Goal: Information Seeking & Learning: Learn about a topic

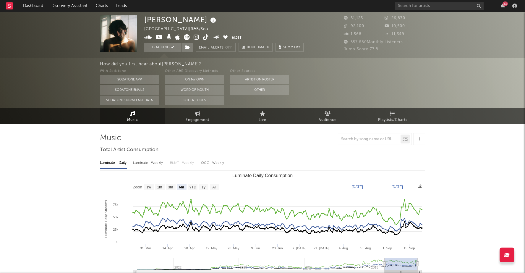
select select "6m"
click at [64, 8] on link "Discovery Assistant" at bounding box center [69, 6] width 44 height 12
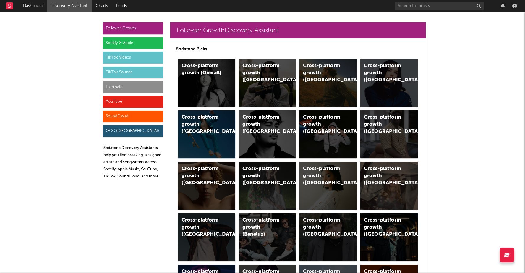
click at [134, 43] on div "Spotify & Apple" at bounding box center [133, 43] width 60 height 12
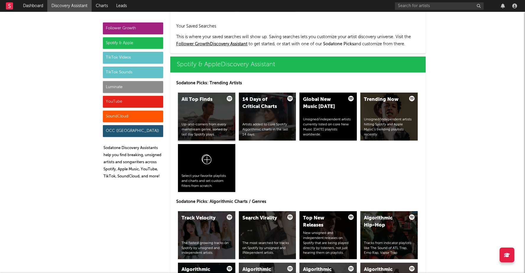
scroll to position [591, 0]
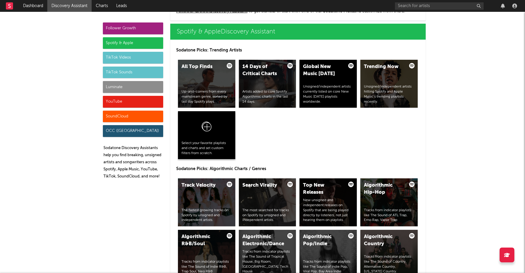
click at [205, 135] on div at bounding box center [207, 128] width 50 height 26
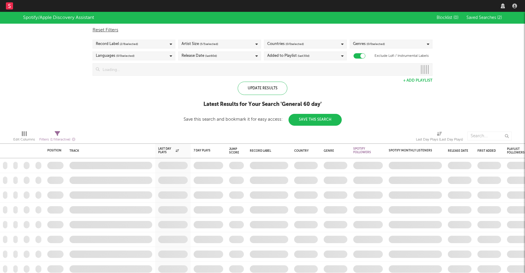
checkbox input "true"
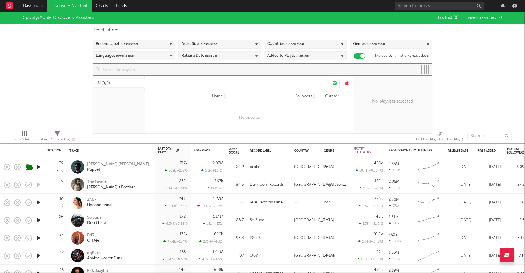
click at [135, 69] on input at bounding box center [259, 70] width 318 height 12
type input "x"
paste input "https://open.spotify.com/playlist/37i9dQZF1DWUa8ZRTfalHk?si=1aaab17f592546db"
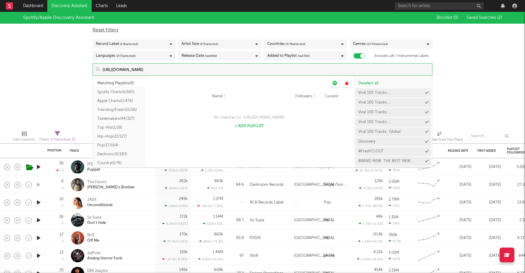
type input "https://open.spotify.com/playlist/37i9dQZF1DWUa8ZRTfalHk?si=1aaab17f592546db"
click at [117, 92] on button "Spotify Charts ( 5/560 )" at bounding box center [119, 92] width 52 height 9
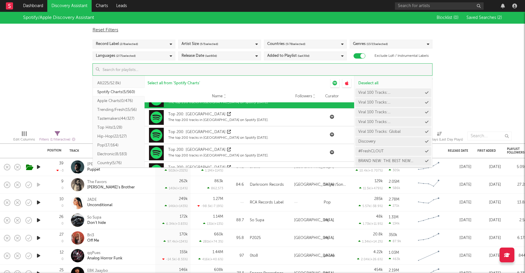
scroll to position [52, 0]
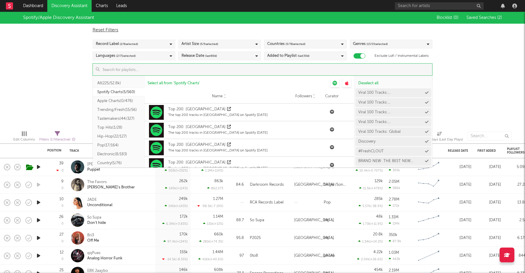
click at [125, 100] on button "Apple Charts ( 0/476 )" at bounding box center [119, 100] width 52 height 9
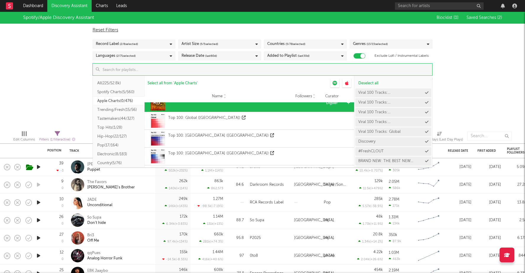
scroll to position [9, 0]
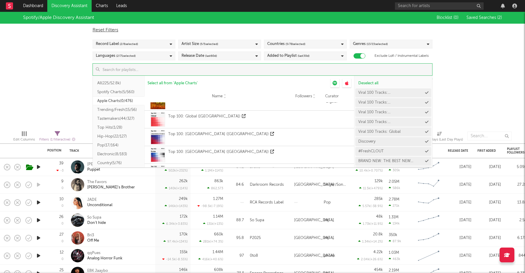
click at [121, 123] on button "Top Hits ( 1/28 )" at bounding box center [119, 127] width 52 height 9
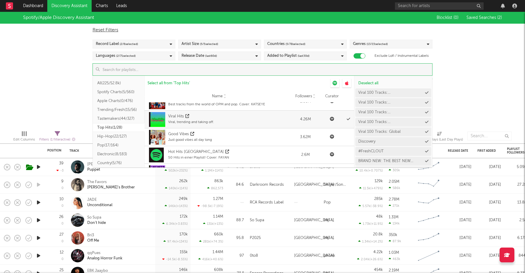
scroll to position [0, 0]
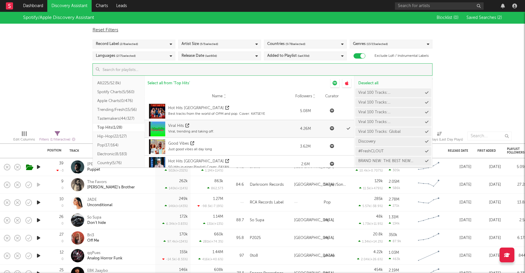
click at [118, 127] on button "Top Hits ( 1/28 )" at bounding box center [119, 127] width 52 height 9
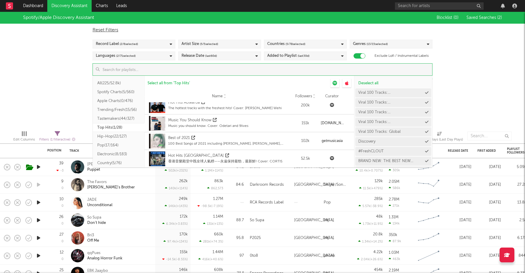
scroll to position [432, 0]
click at [117, 108] on button "Trending/Fresh ( 15/56 )" at bounding box center [119, 109] width 52 height 9
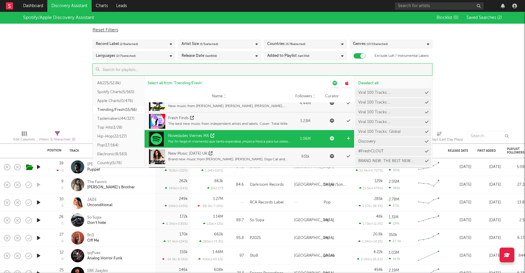
scroll to position [7, 0]
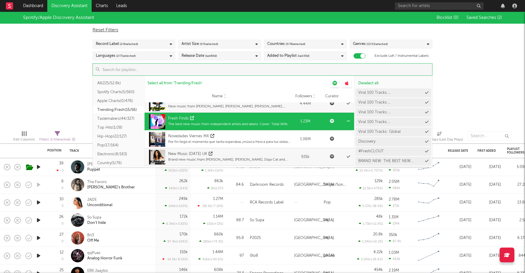
click at [205, 116] on div "Fresh Finds" at bounding box center [227, 119] width 119 height 6
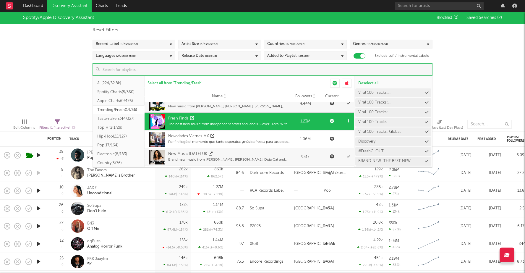
click at [258, 122] on div "The best new music from independent artists and labels. Cover: Total Wife" at bounding box center [227, 124] width 119 height 5
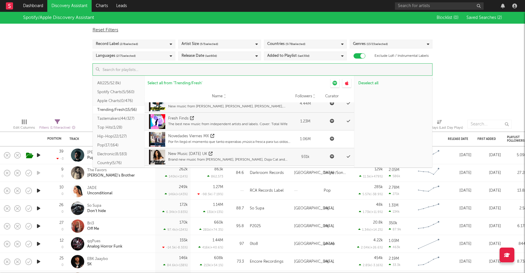
scroll to position [1438, 0]
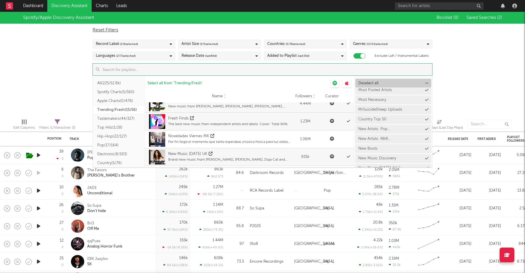
click at [373, 81] on span "Deselect all" at bounding box center [368, 83] width 20 height 4
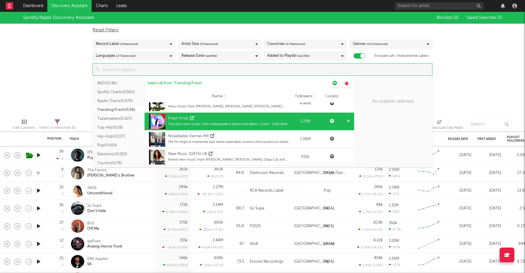
click at [215, 124] on div "The best new music from independent artists and labels. Cover: Total Wife" at bounding box center [227, 124] width 119 height 5
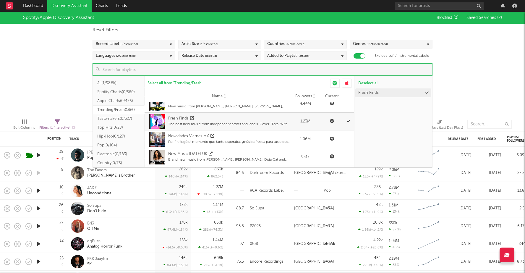
click at [473, 80] on div "Spotify/Apple Discovery Assistant Blocklist ( 0 ) Saved Searches ( 2 ) Reset Fi…" at bounding box center [262, 63] width 525 height 102
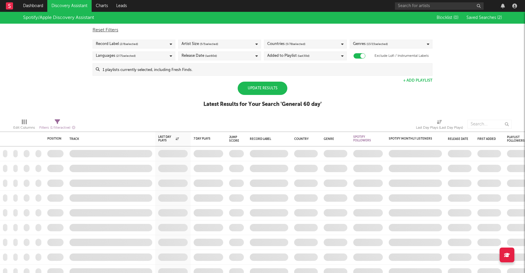
click at [272, 91] on div "Update Results" at bounding box center [263, 88] width 50 height 13
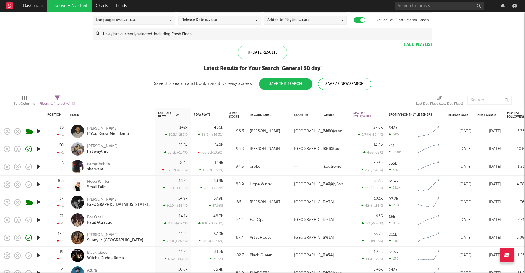
click at [105, 145] on div "Chelsea Jordan" at bounding box center [102, 146] width 30 height 5
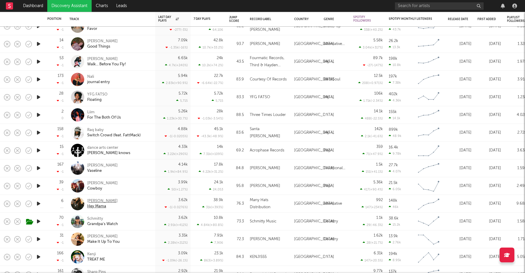
click at [106, 198] on div "Jordan Patterson" at bounding box center [102, 200] width 30 height 5
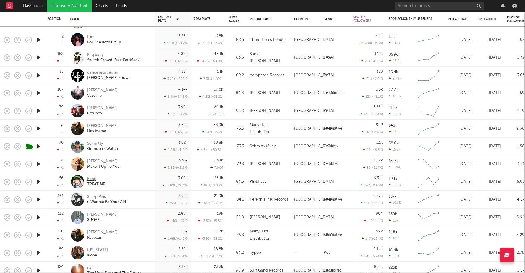
click at [93, 179] on div "Kenji" at bounding box center [96, 179] width 18 height 5
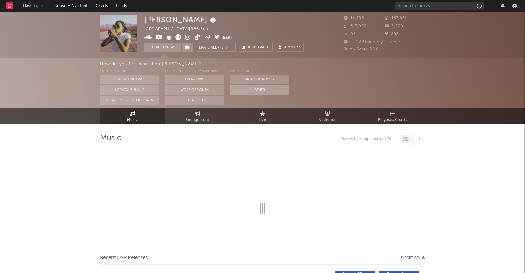
select select "6m"
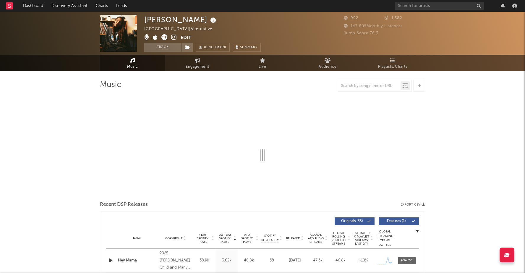
select select "1w"
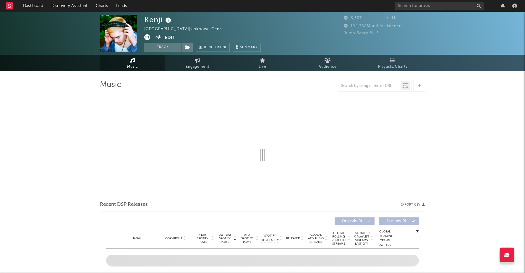
select select "6m"
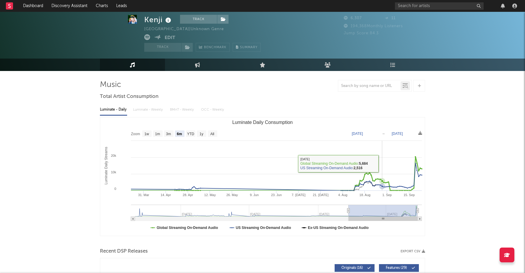
scroll to position [10, 0]
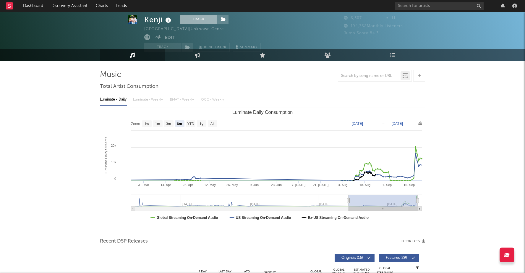
click at [198, 17] on button "Track" at bounding box center [198, 19] width 37 height 9
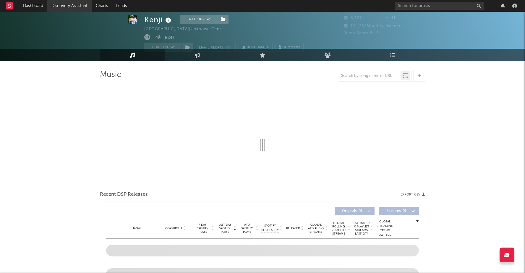
select select "6m"
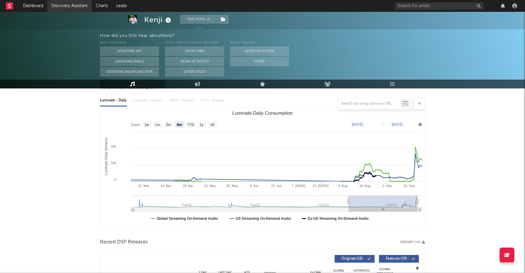
scroll to position [63, 0]
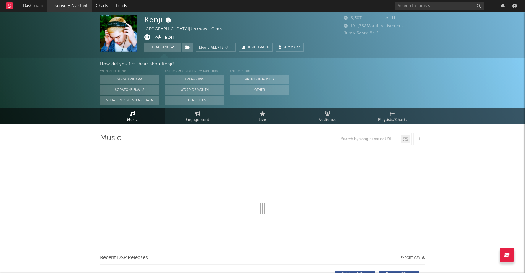
select select "6m"
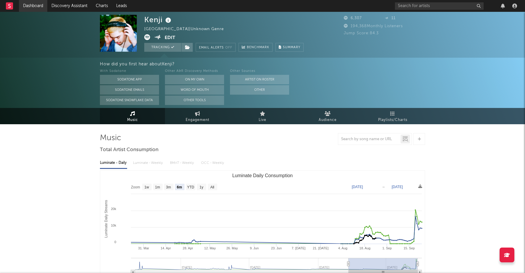
click at [33, 8] on link "Dashboard" at bounding box center [33, 6] width 28 height 12
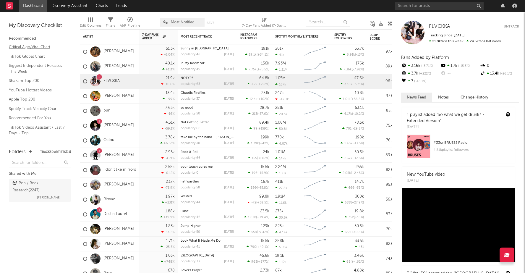
click at [41, 47] on link "Critical Algo/Viral Chart" at bounding box center [37, 47] width 56 height 7
click at [33, 80] on link "Shazam Top 200" at bounding box center [37, 80] width 56 height 7
click at [73, 7] on link "Discovery Assistant" at bounding box center [69, 6] width 44 height 12
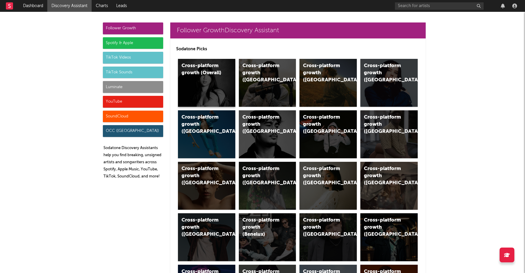
click at [206, 80] on div "Cross-platform growth (Overall)" at bounding box center [206, 83] width 57 height 48
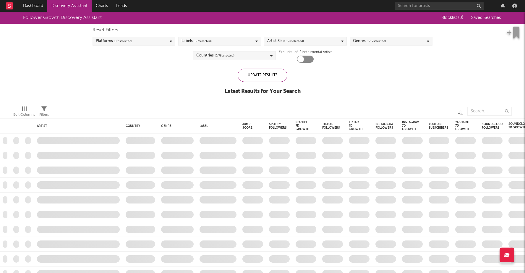
checkbox input "true"
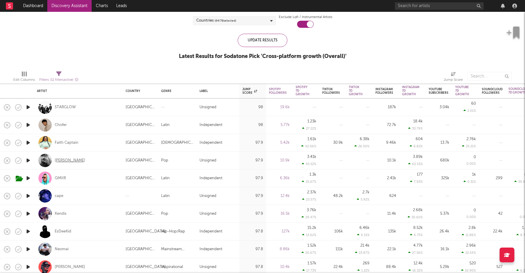
click at [70, 160] on div "Omkar Singh" at bounding box center [70, 160] width 30 height 5
click at [58, 179] on div "QMIIR" at bounding box center [60, 178] width 11 height 5
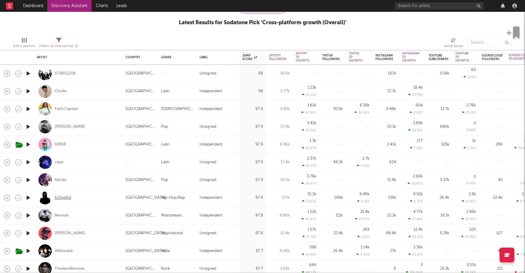
click at [69, 196] on div "EsDeeKid" at bounding box center [63, 197] width 17 height 5
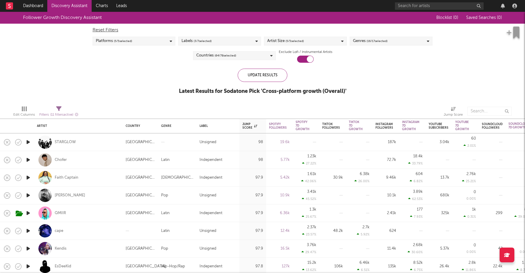
click at [66, 4] on link "Discovery Assistant" at bounding box center [69, 6] width 44 height 12
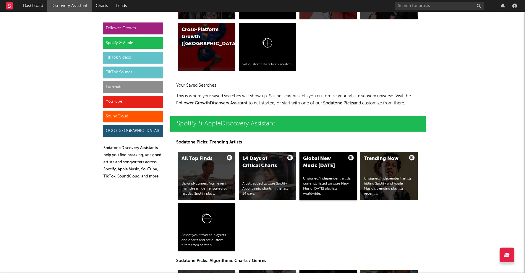
scroll to position [500, 0]
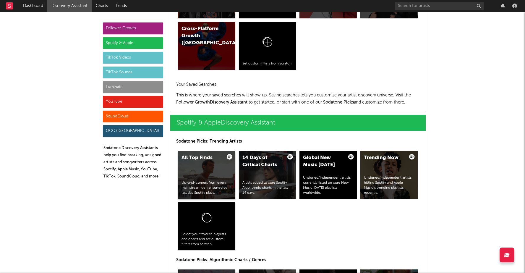
click at [205, 179] on div "All Top Finds Up-and-comers from every mainstream genre, sorted by last day Spo…" at bounding box center [206, 175] width 57 height 48
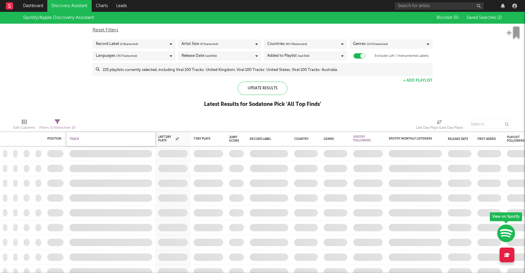
checkbox input "true"
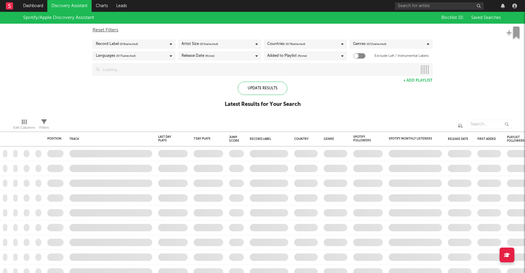
checkbox input "true"
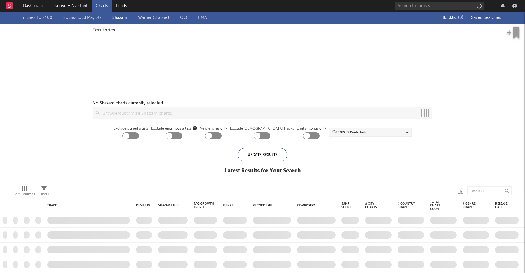
checkbox input "true"
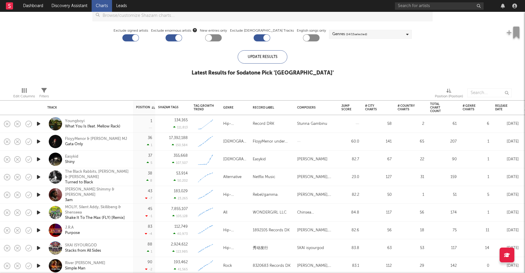
click at [37, 124] on icon "button" at bounding box center [38, 123] width 6 height 7
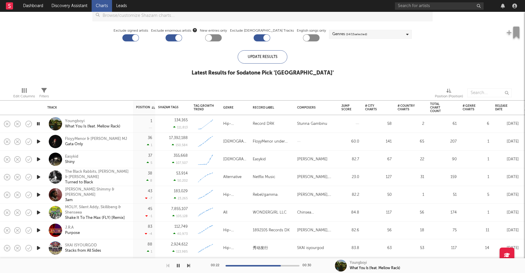
click at [39, 123] on icon "button" at bounding box center [38, 123] width 6 height 7
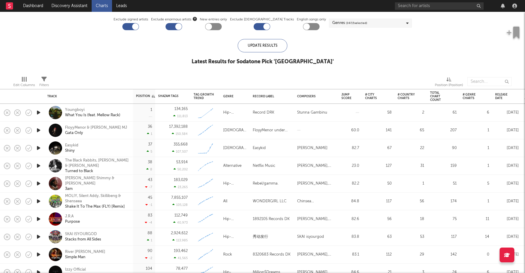
click at [40, 147] on icon "button" at bounding box center [38, 147] width 6 height 7
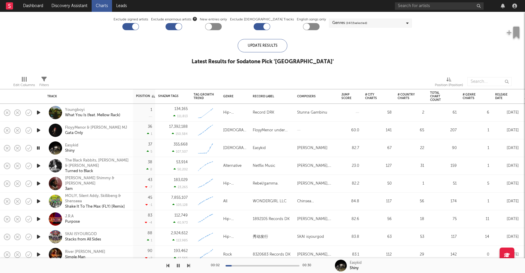
click at [40, 147] on icon "button" at bounding box center [38, 147] width 6 height 7
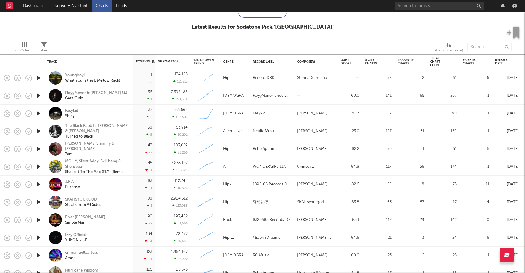
click at [39, 148] on icon "button" at bounding box center [38, 148] width 6 height 7
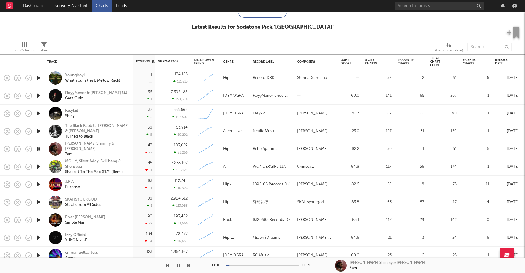
click at [39, 148] on icon "button" at bounding box center [38, 148] width 6 height 7
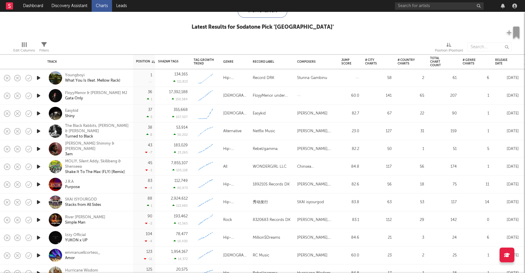
click at [39, 148] on icon "button" at bounding box center [38, 148] width 6 height 7
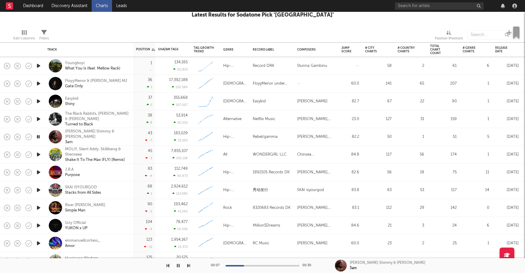
click at [258, 265] on div at bounding box center [263, 265] width 74 height 1
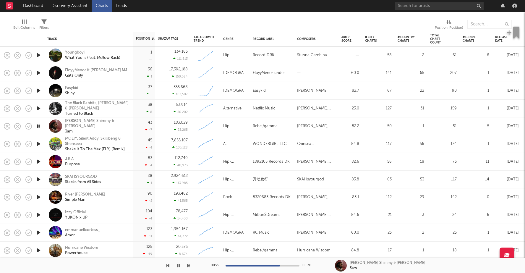
click at [37, 124] on icon "button" at bounding box center [38, 125] width 6 height 7
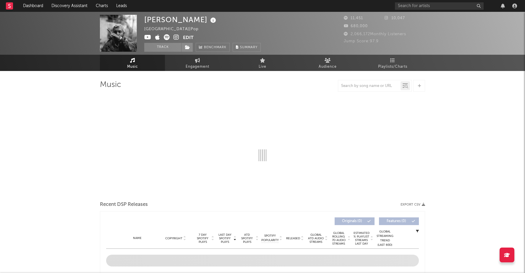
select select "6m"
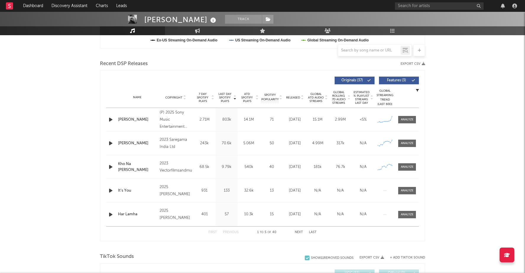
scroll to position [200, 0]
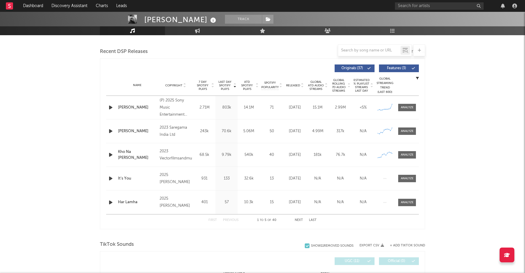
click at [112, 108] on icon "button" at bounding box center [111, 107] width 6 height 7
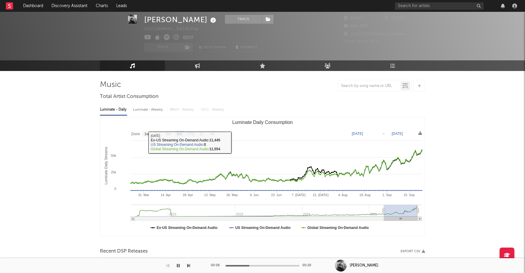
scroll to position [95, 0]
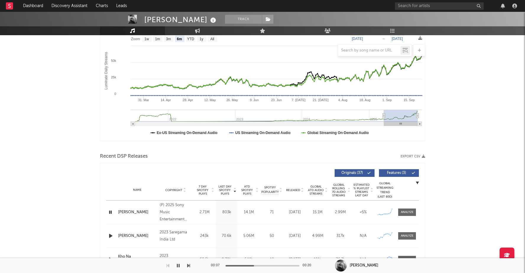
click at [112, 213] on icon "button" at bounding box center [111, 212] width 6 height 7
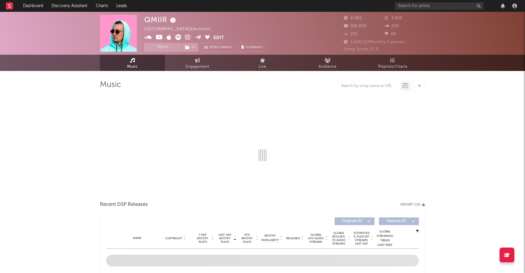
select select "6m"
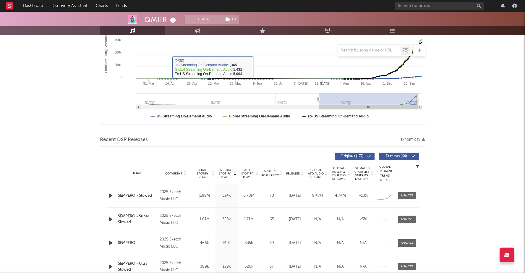
scroll to position [119, 0]
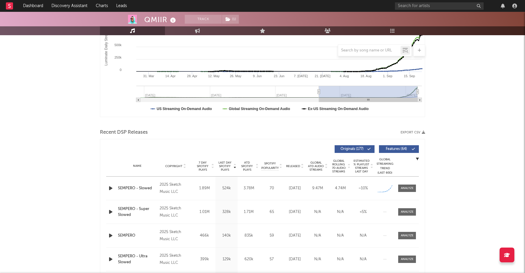
click at [111, 188] on icon "button" at bounding box center [111, 188] width 6 height 7
click at [111, 212] on icon "button" at bounding box center [111, 211] width 6 height 7
click at [111, 235] on icon "button" at bounding box center [111, 235] width 6 height 7
click at [109, 237] on icon "button" at bounding box center [111, 235] width 6 height 7
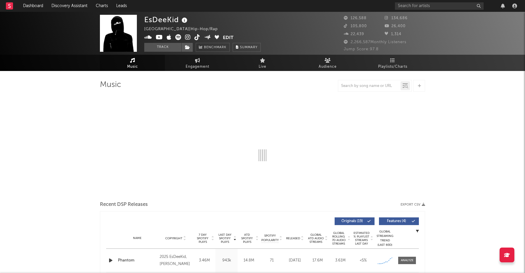
select select "6m"
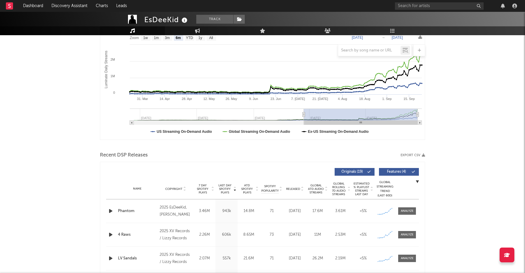
scroll to position [99, 0]
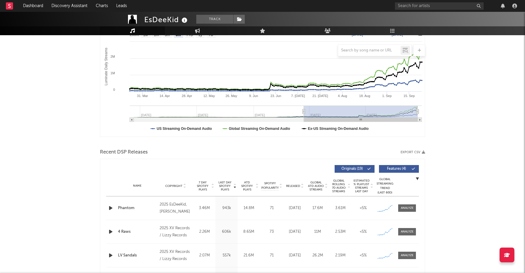
click at [110, 208] on icon "button" at bounding box center [111, 207] width 6 height 7
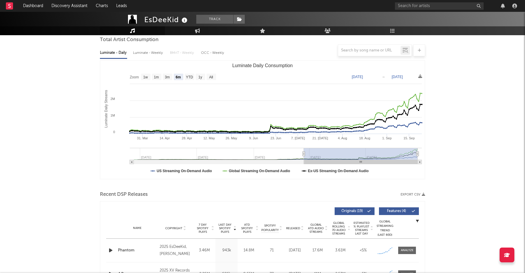
scroll to position [0, 0]
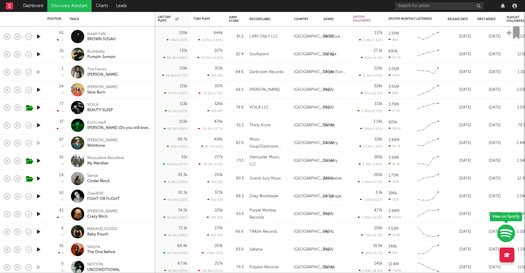
click at [39, 194] on icon "button" at bounding box center [38, 196] width 6 height 7
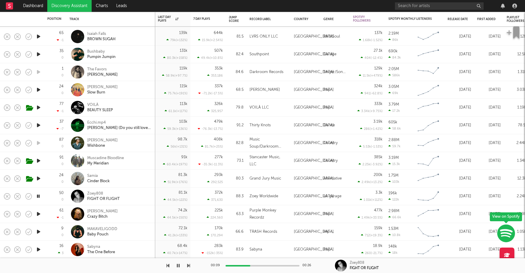
click at [39, 194] on icon "button" at bounding box center [38, 196] width 6 height 7
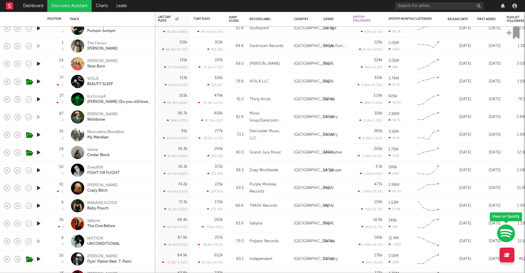
click at [38, 206] on icon "button" at bounding box center [38, 205] width 6 height 7
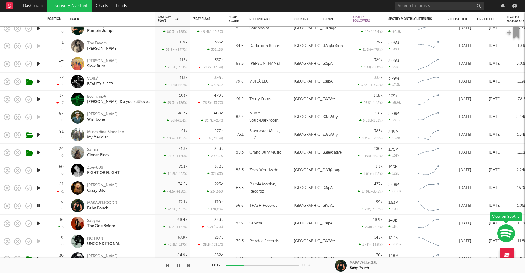
click at [39, 221] on icon "button" at bounding box center [38, 223] width 6 height 7
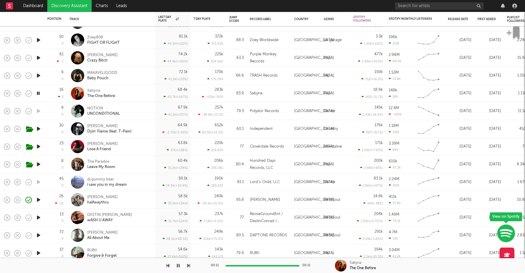
click at [39, 218] on icon "button" at bounding box center [38, 217] width 6 height 7
click at [37, 234] on icon "button" at bounding box center [38, 235] width 6 height 7
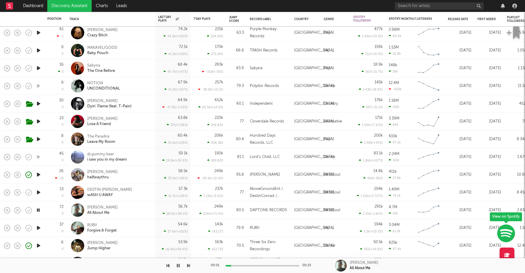
click at [38, 228] on icon "button" at bounding box center [38, 227] width 6 height 7
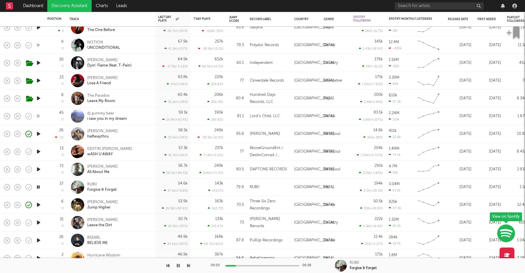
click at [36, 203] on icon "button" at bounding box center [38, 204] width 6 height 7
click at [38, 204] on icon "button" at bounding box center [38, 204] width 6 height 7
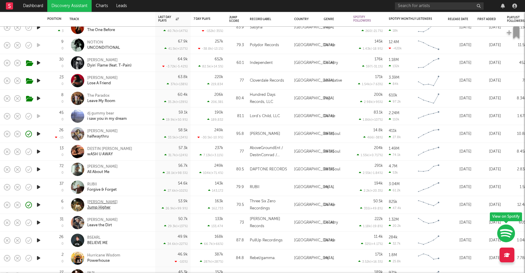
click at [98, 203] on div "Riordan" at bounding box center [102, 202] width 30 height 5
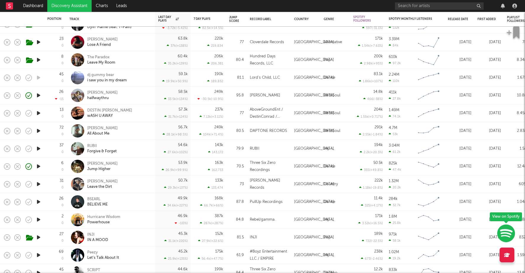
click at [39, 200] on icon "button" at bounding box center [38, 201] width 6 height 7
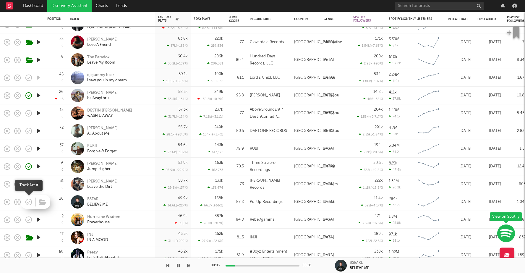
click at [28, 202] on icon "button" at bounding box center [29, 202] width 8 height 8
click at [508, 233] on icon "button" at bounding box center [507, 233] width 18 height 18
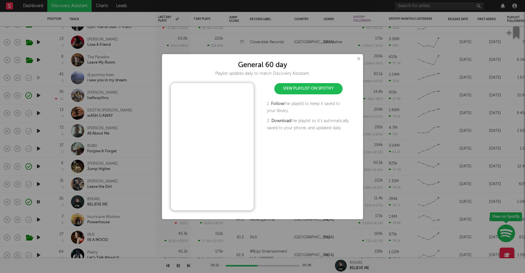
click at [360, 58] on button "×" at bounding box center [358, 59] width 7 height 7
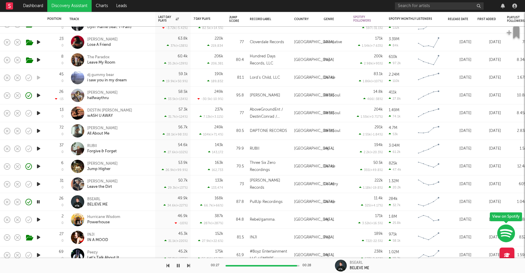
click at [177, 266] on icon "button" at bounding box center [178, 265] width 3 height 5
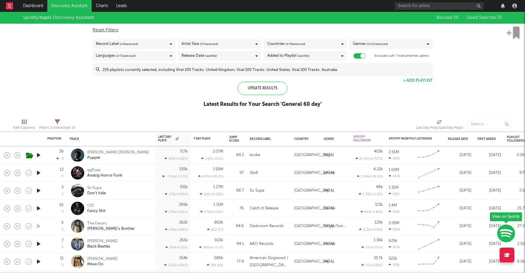
click at [77, 5] on link "Discovery Assistant" at bounding box center [69, 6] width 44 height 12
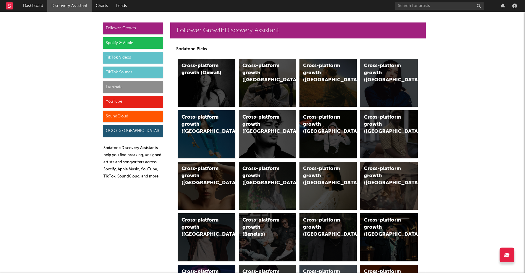
click at [146, 43] on div "Spotify & Apple" at bounding box center [133, 43] width 60 height 12
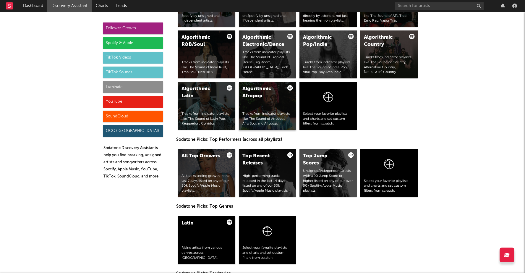
scroll to position [792, 0]
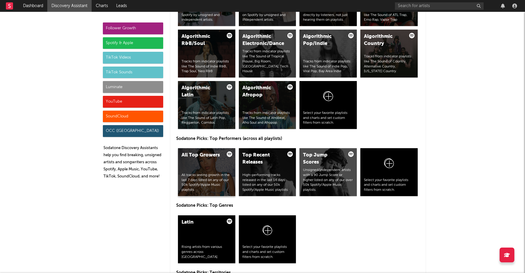
click at [220, 175] on div "All tracks seeing growth in the last 7 days listed on any of our 50k Spotify/Ap…" at bounding box center [207, 183] width 50 height 20
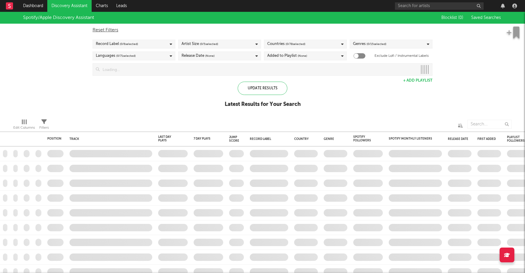
checkbox input "true"
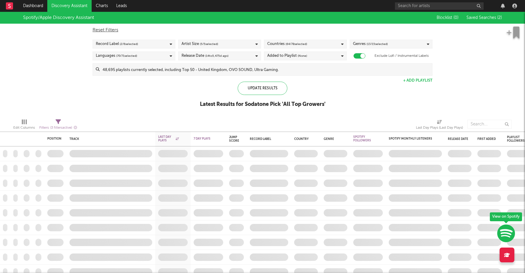
click at [177, 71] on input at bounding box center [266, 70] width 333 height 12
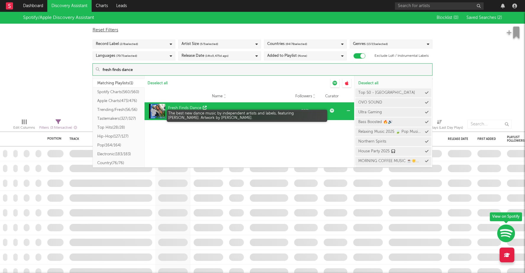
type input "fresh finds dance"
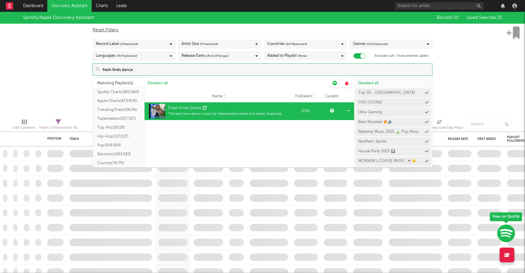
click at [193, 110] on div "Fresh Finds Dance" at bounding box center [184, 108] width 33 height 6
click at [188, 107] on div "Fresh Finds Dance" at bounding box center [184, 108] width 33 height 6
click at [204, 106] on icon at bounding box center [205, 108] width 4 height 4
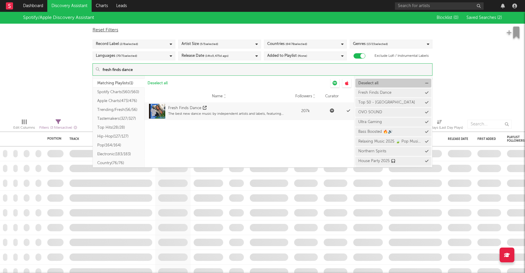
click at [365, 83] on span "Deselect all" at bounding box center [368, 83] width 20 height 4
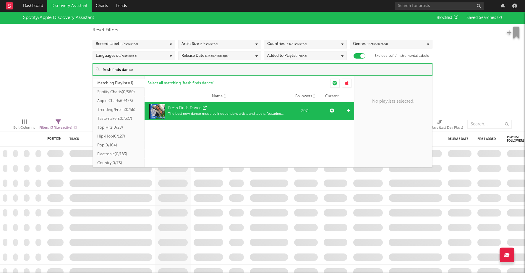
click at [279, 117] on div "Fresh Finds Dance The best new dance music by independent artists and labels, f…" at bounding box center [229, 111] width 122 height 15
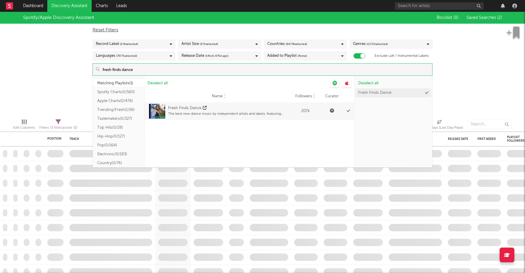
click at [467, 73] on div "Spotify/Apple Discovery Assistant Blocklist ( 0 ) Saved Searches ( 2 ) Reset Fi…" at bounding box center [262, 63] width 525 height 102
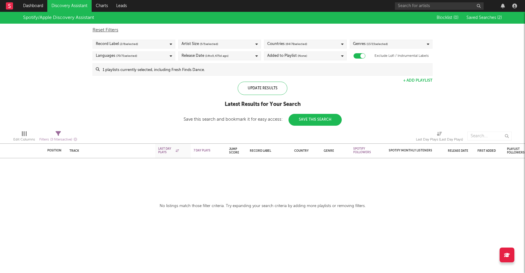
click at [135, 43] on span "( 2 / 6 selected)" at bounding box center [129, 44] width 18 height 7
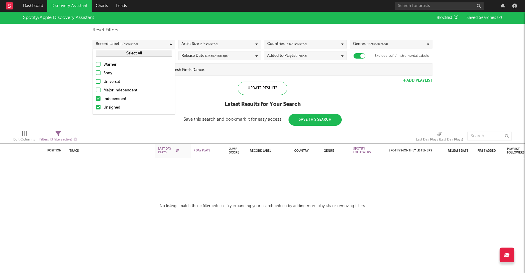
click at [98, 89] on div at bounding box center [98, 90] width 5 height 5
click at [96, 89] on input "Major Independent" at bounding box center [96, 90] width 0 height 7
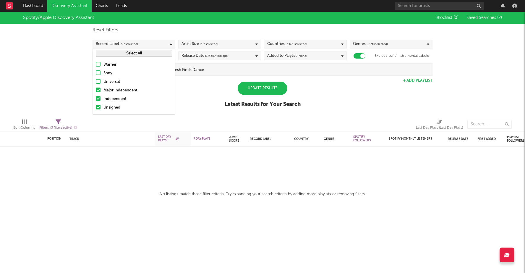
click at [98, 89] on div at bounding box center [98, 90] width 5 height 5
click at [96, 89] on input "Major Independent" at bounding box center [96, 90] width 0 height 7
click at [73, 88] on div "Spotify/Apple Discovery Assistant Blocklist ( 0 ) Saved Searches ( 2 ) Reset Fi…" at bounding box center [262, 63] width 525 height 102
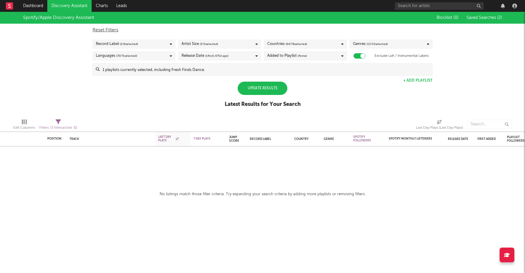
click at [272, 46] on div "Countries ( 64 / 78 selected)" at bounding box center [287, 44] width 40 height 7
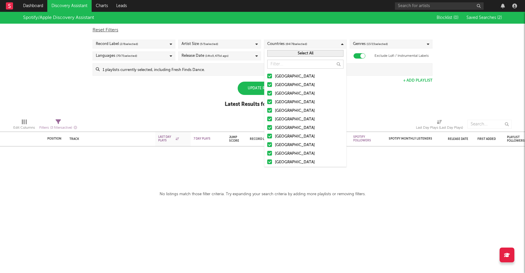
click at [272, 33] on div "Reset Filters" at bounding box center [263, 30] width 340 height 7
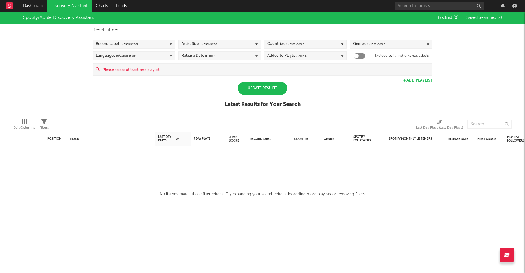
checkbox input "false"
click at [141, 71] on input at bounding box center [266, 70] width 333 height 12
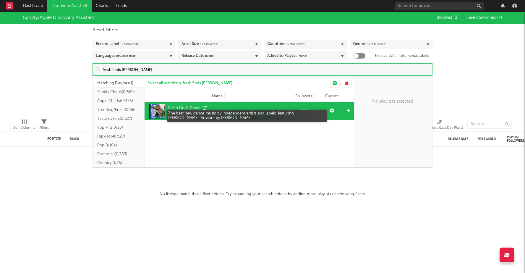
type input "fresh finds danc"
click at [194, 111] on div "The best new dance music by independent artists and labels, featuring Jaguar. A…" at bounding box center [229, 113] width 122 height 5
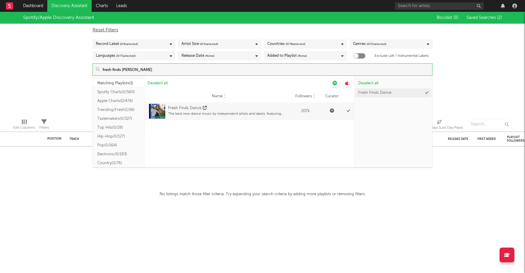
click at [484, 101] on div "Spotify/Apple Discovery Assistant Blocklist ( 0 ) Saved Searches ( 2 ) Reset Fi…" at bounding box center [262, 63] width 525 height 102
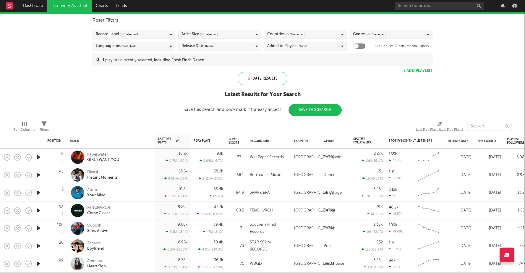
click at [160, 34] on div "Record Label ( 0 / 6 selected)" at bounding box center [134, 34] width 83 height 9
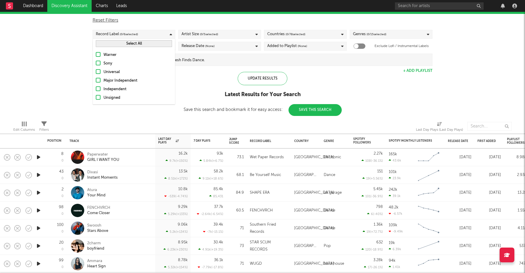
click at [98, 96] on div at bounding box center [98, 97] width 5 height 5
click at [96, 96] on input "Unsigned" at bounding box center [96, 97] width 0 height 7
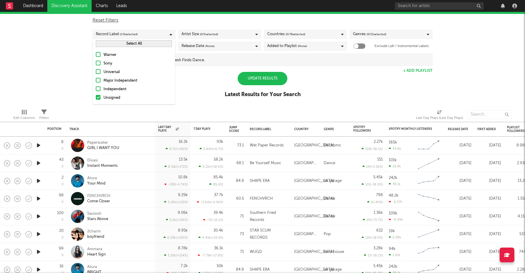
click at [99, 88] on div at bounding box center [98, 88] width 5 height 5
click at [96, 88] on input "Independent" at bounding box center [96, 89] width 0 height 7
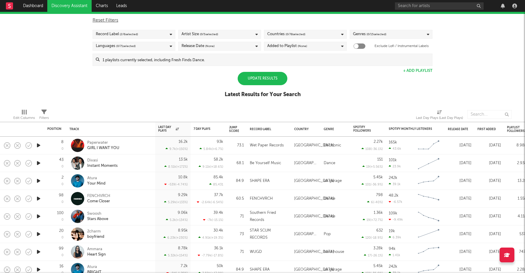
click at [71, 85] on div "Spotify/Apple Discovery Assistant Blocklist ( 0 ) Saved Searches ( 2 ) Reset Fi…" at bounding box center [262, 53] width 525 height 102
click at [248, 76] on div "Update Results" at bounding box center [263, 78] width 50 height 13
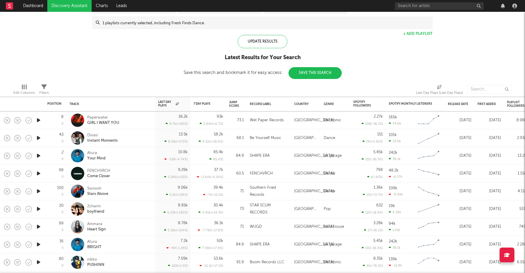
click at [38, 122] on icon "button" at bounding box center [38, 120] width 6 height 7
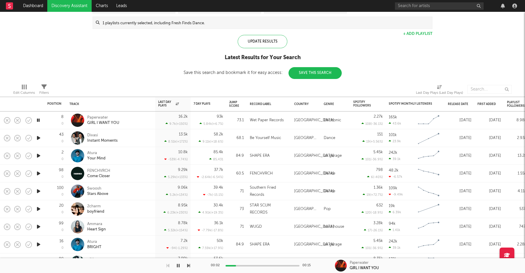
click at [39, 138] on icon "button" at bounding box center [38, 137] width 6 height 7
click at [39, 155] on icon "button" at bounding box center [38, 155] width 6 height 7
click at [243, 265] on div at bounding box center [263, 265] width 74 height 1
click at [38, 173] on icon "button" at bounding box center [38, 173] width 6 height 7
click at [37, 190] on icon "button" at bounding box center [38, 191] width 6 height 7
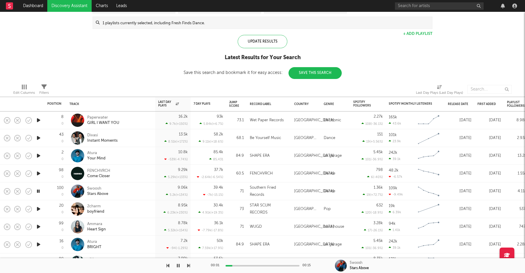
click at [37, 209] on icon "button" at bounding box center [38, 208] width 6 height 7
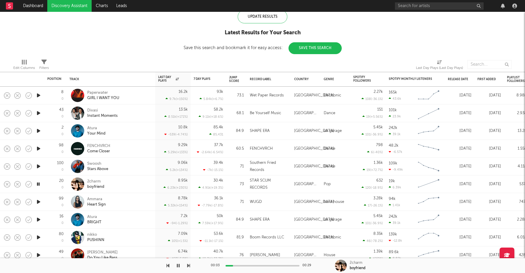
click at [244, 266] on div at bounding box center [263, 265] width 74 height 1
click at [37, 201] on icon "button" at bounding box center [38, 201] width 6 height 7
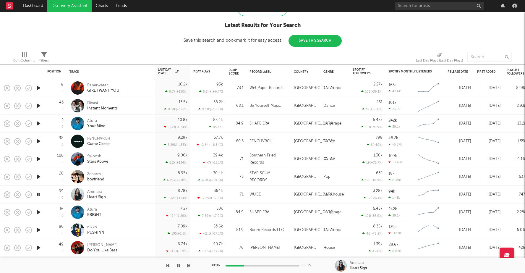
click at [38, 209] on icon "button" at bounding box center [38, 212] width 6 height 7
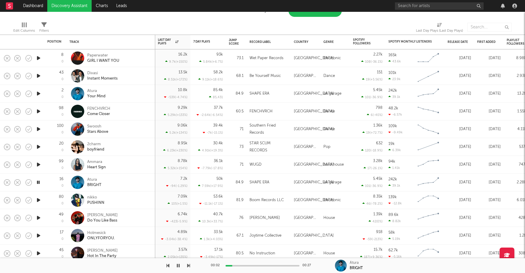
click at [37, 199] on icon "button" at bounding box center [38, 199] width 6 height 7
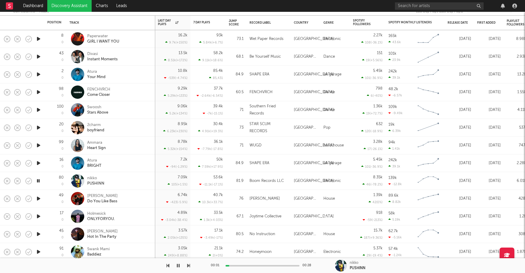
click at [41, 198] on icon "button" at bounding box center [38, 198] width 6 height 7
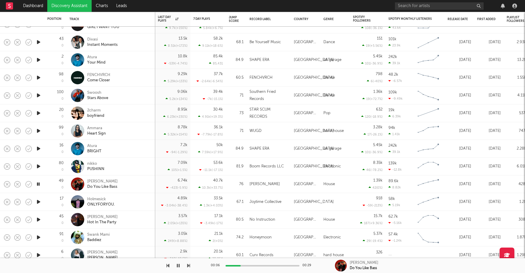
click at [241, 265] on div at bounding box center [263, 265] width 74 height 1
click at [273, 264] on div "00:12 00:29" at bounding box center [263, 265] width 104 height 15
click at [273, 265] on div at bounding box center [263, 265] width 74 height 1
click at [38, 201] on icon "button" at bounding box center [38, 201] width 6 height 7
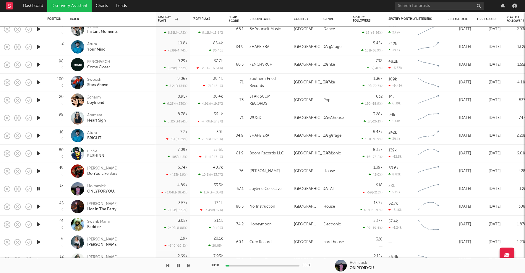
click at [246, 265] on div at bounding box center [263, 265] width 74 height 1
click at [260, 264] on div "00:08 00:26" at bounding box center [263, 265] width 104 height 15
click at [261, 265] on div at bounding box center [263, 265] width 74 height 1
click at [272, 267] on div "00:13 00:26" at bounding box center [263, 265] width 104 height 15
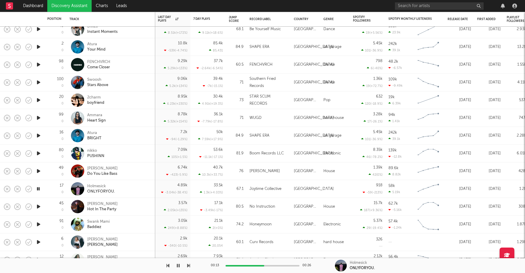
click at [272, 265] on div at bounding box center [263, 265] width 74 height 1
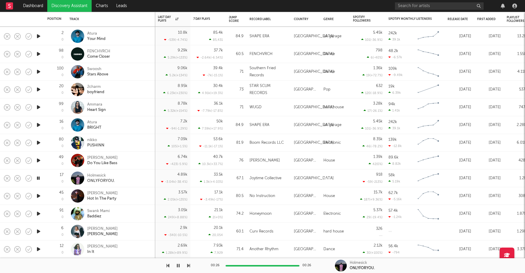
click at [37, 195] on icon "button" at bounding box center [38, 195] width 6 height 7
click at [238, 265] on div at bounding box center [263, 265] width 74 height 1
click at [177, 264] on icon "button" at bounding box center [178, 265] width 3 height 5
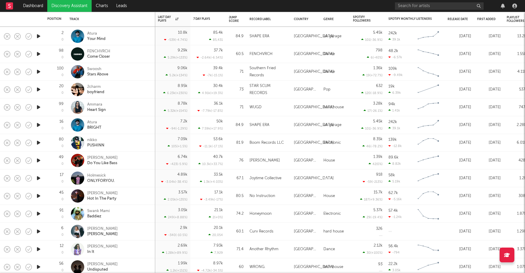
click at [36, 212] on icon "button" at bounding box center [38, 213] width 6 height 7
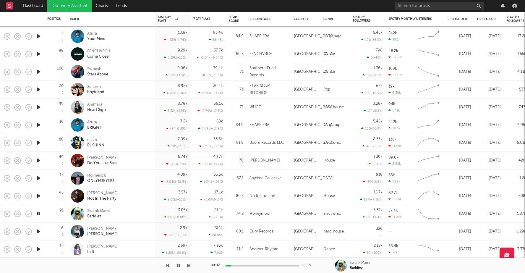
click at [240, 265] on div at bounding box center [263, 265] width 74 height 1
click at [250, 266] on div "00:05 00:29" at bounding box center [263, 265] width 104 height 15
click at [253, 265] on div at bounding box center [263, 265] width 74 height 1
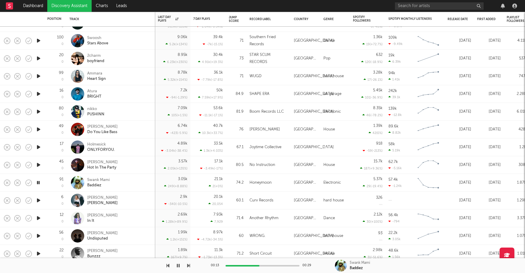
click at [40, 200] on icon "button" at bounding box center [38, 200] width 6 height 7
click at [243, 264] on div "00:01 00:26" at bounding box center [263, 265] width 104 height 15
click at [243, 266] on div "00:02 00:26" at bounding box center [263, 265] width 104 height 15
click at [244, 266] on div at bounding box center [263, 265] width 74 height 1
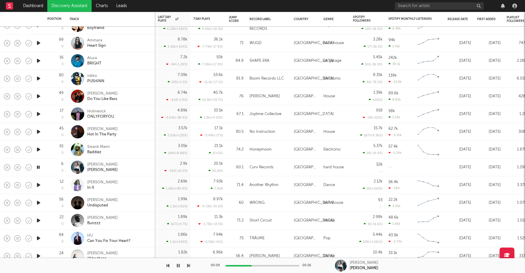
click at [39, 183] on icon "button" at bounding box center [38, 184] width 6 height 7
click at [37, 202] on icon "button" at bounding box center [38, 202] width 6 height 7
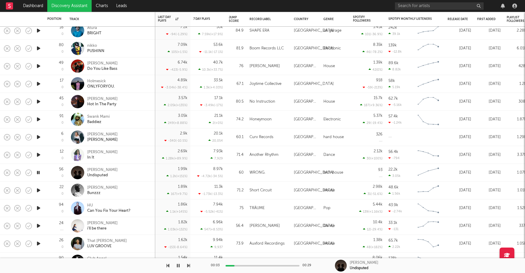
click at [249, 265] on div at bounding box center [263, 265] width 74 height 1
click at [261, 266] on div at bounding box center [263, 265] width 74 height 1
click at [37, 189] on icon "button" at bounding box center [38, 190] width 6 height 7
click at [241, 265] on div at bounding box center [263, 265] width 74 height 1
click at [253, 266] on div "00:03 00:14" at bounding box center [263, 265] width 104 height 15
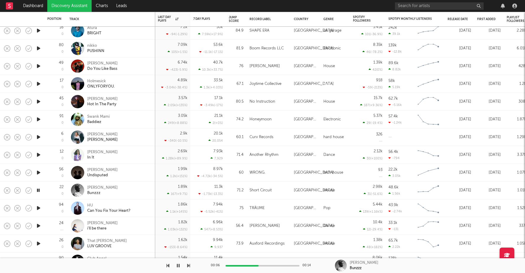
click at [268, 265] on div at bounding box center [263, 265] width 74 height 1
click at [280, 266] on div at bounding box center [263, 265] width 74 height 1
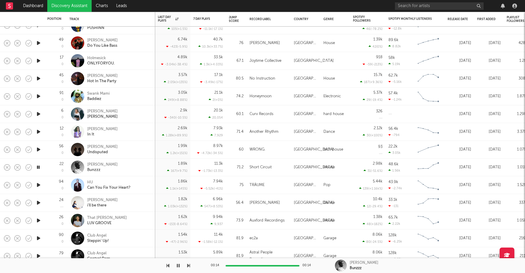
click at [37, 199] on icon "button" at bounding box center [38, 202] width 6 height 7
click at [242, 265] on div at bounding box center [263, 265] width 74 height 1
click at [254, 265] on div at bounding box center [263, 265] width 74 height 1
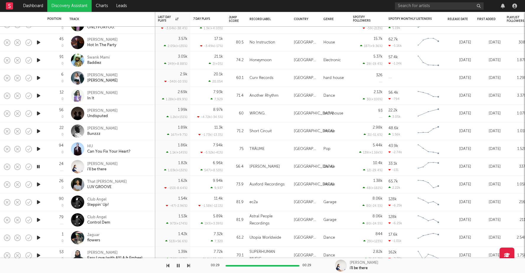
click at [39, 183] on icon "button" at bounding box center [38, 184] width 6 height 7
click at [38, 201] on icon "button" at bounding box center [38, 201] width 6 height 7
click at [247, 265] on div at bounding box center [263, 265] width 74 height 1
click at [258, 266] on div at bounding box center [263, 265] width 74 height 1
click at [38, 218] on icon "button" at bounding box center [38, 219] width 6 height 7
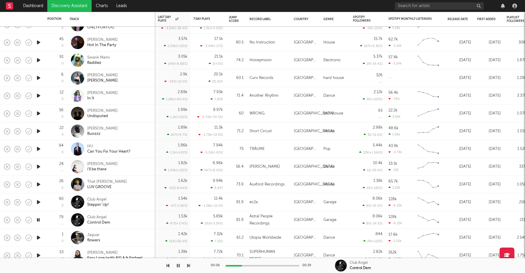
click at [39, 236] on icon "button" at bounding box center [38, 237] width 6 height 7
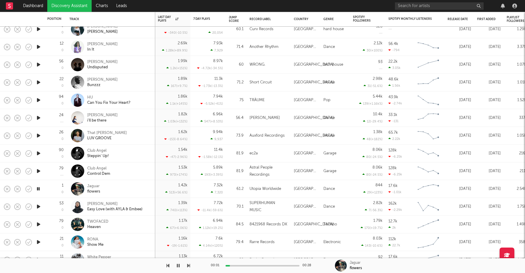
click at [248, 266] on div at bounding box center [263, 265] width 74 height 1
click at [39, 206] on icon "button" at bounding box center [38, 206] width 6 height 7
click at [248, 267] on div "00:00 00:14" at bounding box center [263, 265] width 104 height 15
click at [240, 265] on div at bounding box center [263, 265] width 74 height 1
click at [255, 265] on div at bounding box center [263, 265] width 74 height 1
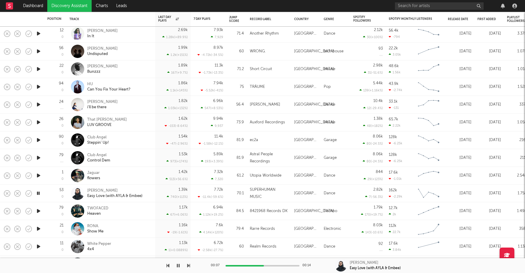
click at [39, 211] on icon "button" at bounding box center [38, 210] width 6 height 7
click at [250, 265] on div at bounding box center [263, 265] width 74 height 1
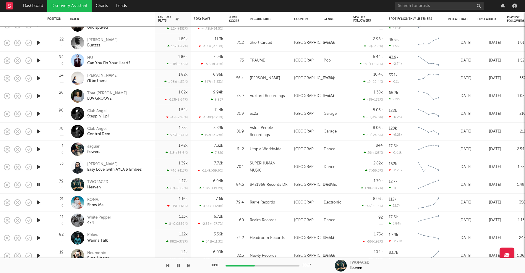
click at [39, 201] on icon "button" at bounding box center [38, 202] width 6 height 7
click at [248, 266] on div at bounding box center [263, 265] width 74 height 1
click at [264, 266] on div at bounding box center [263, 265] width 74 height 1
click at [38, 220] on icon "button" at bounding box center [38, 220] width 6 height 7
click at [246, 267] on div "00:00 00:29" at bounding box center [263, 265] width 104 height 15
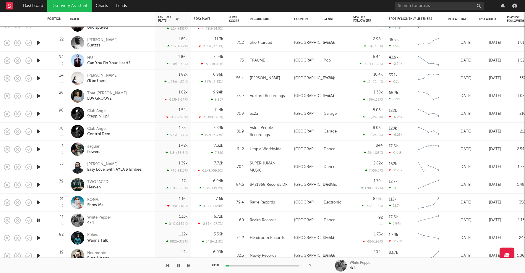
click at [247, 266] on div at bounding box center [263, 265] width 74 height 1
click at [38, 237] on icon "button" at bounding box center [38, 237] width 6 height 7
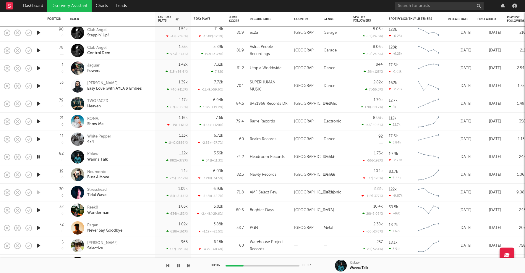
click at [267, 266] on div at bounding box center [263, 265] width 74 height 1
click at [280, 266] on div at bounding box center [263, 265] width 74 height 1
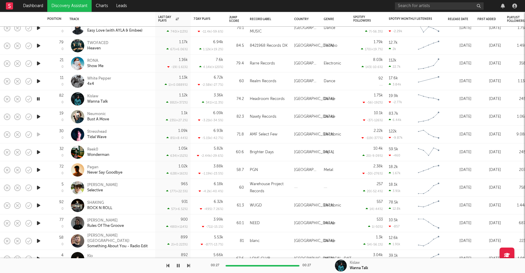
click at [39, 169] on icon "button" at bounding box center [38, 169] width 6 height 7
click at [38, 187] on icon "button" at bounding box center [38, 187] width 6 height 7
click at [240, 265] on div at bounding box center [263, 265] width 74 height 1
click at [253, 265] on div at bounding box center [263, 265] width 74 height 1
click at [263, 265] on div at bounding box center [263, 265] width 74 height 1
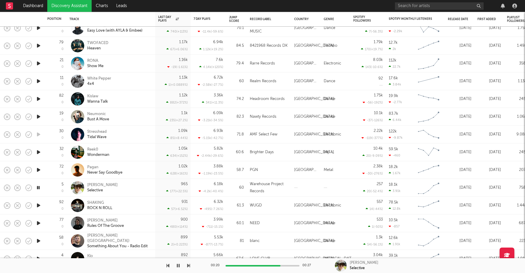
click at [38, 205] on icon "button" at bounding box center [38, 205] width 6 height 7
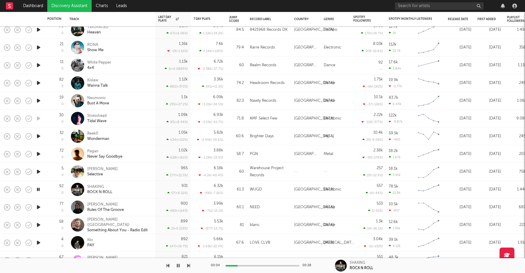
click at [38, 205] on icon "button" at bounding box center [38, 207] width 6 height 7
click at [40, 225] on icon "button" at bounding box center [38, 224] width 6 height 7
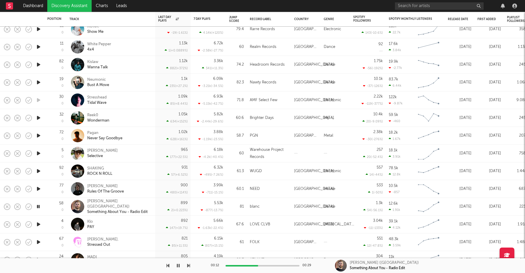
click at [258, 265] on div at bounding box center [263, 265] width 74 height 1
click at [280, 266] on div at bounding box center [263, 265] width 74 height 1
click at [38, 224] on icon "button" at bounding box center [38, 224] width 6 height 7
click at [244, 267] on div "00:01 00:27" at bounding box center [263, 265] width 104 height 15
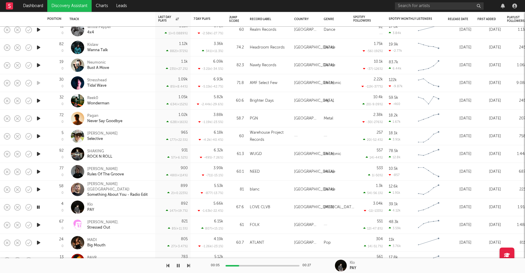
click at [38, 224] on icon "button" at bounding box center [38, 224] width 6 height 7
click at [249, 266] on div at bounding box center [263, 265] width 74 height 1
click at [39, 243] on icon "button" at bounding box center [38, 242] width 6 height 7
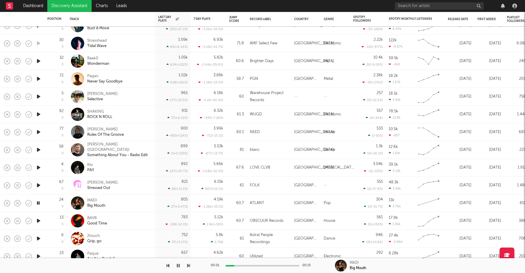
click at [248, 265] on div at bounding box center [263, 265] width 74 height 1
click at [267, 266] on div at bounding box center [263, 265] width 74 height 1
click at [36, 218] on icon "button" at bounding box center [38, 220] width 6 height 7
click at [243, 263] on div "00:01 00:27" at bounding box center [263, 265] width 104 height 15
click at [243, 265] on div at bounding box center [263, 265] width 74 height 1
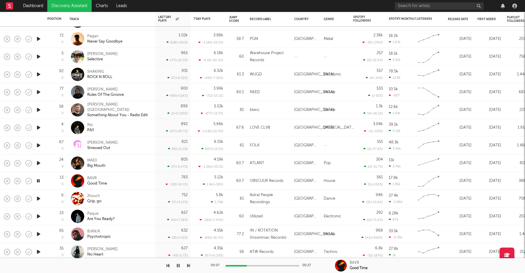
click at [39, 198] on icon "button" at bounding box center [38, 198] width 6 height 7
click at [245, 266] on div at bounding box center [263, 265] width 74 height 1
click at [40, 218] on icon "button" at bounding box center [38, 216] width 6 height 7
click at [248, 267] on div "00:00 00:27" at bounding box center [263, 265] width 104 height 15
click at [250, 266] on div at bounding box center [263, 265] width 74 height 1
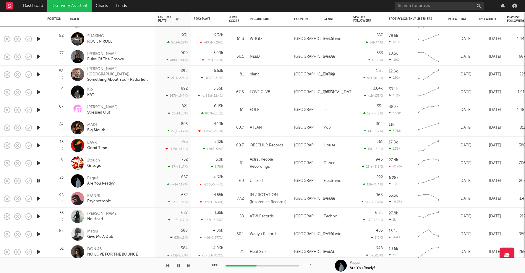
click at [37, 197] on icon "button" at bounding box center [38, 198] width 6 height 7
click at [241, 264] on div "00:01 00:14" at bounding box center [263, 265] width 104 height 15
click at [259, 265] on div at bounding box center [263, 265] width 74 height 1
click at [271, 266] on div at bounding box center [263, 265] width 74 height 1
click at [39, 215] on icon "button" at bounding box center [38, 216] width 6 height 7
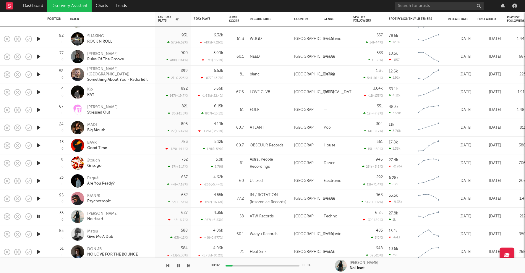
click at [38, 235] on icon "button" at bounding box center [38, 233] width 6 height 7
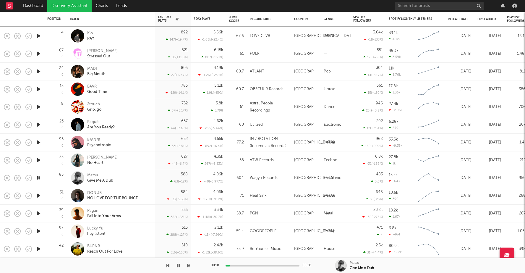
click at [38, 195] on icon "button" at bounding box center [38, 195] width 6 height 7
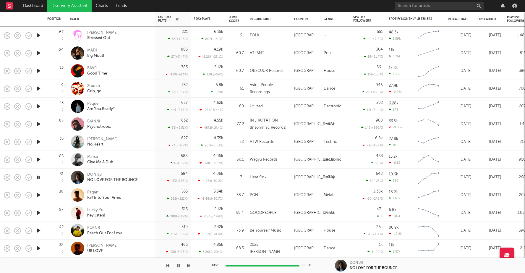
click at [39, 195] on icon "button" at bounding box center [38, 194] width 6 height 7
click at [38, 211] on icon "button" at bounding box center [38, 212] width 6 height 7
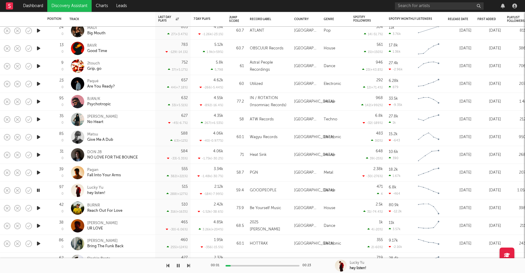
click at [40, 207] on icon "button" at bounding box center [38, 207] width 6 height 7
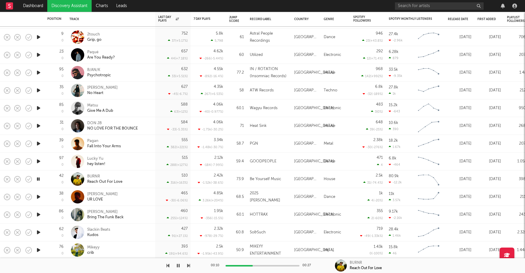
click at [39, 196] on icon "button" at bounding box center [38, 196] width 6 height 7
click at [256, 265] on div at bounding box center [263, 265] width 74 height 1
click at [40, 213] on icon "button" at bounding box center [38, 214] width 6 height 7
click at [240, 263] on div "00:01 00:29" at bounding box center [263, 265] width 104 height 15
click at [241, 265] on div at bounding box center [263, 265] width 74 height 1
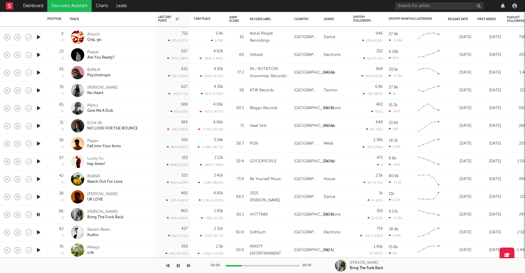
click at [250, 264] on div "00:06 00:29" at bounding box center [263, 265] width 104 height 15
click at [253, 266] on div at bounding box center [263, 265] width 74 height 1
click at [262, 268] on div "00:11 00:29" at bounding box center [263, 265] width 104 height 15
click at [284, 265] on div at bounding box center [263, 265] width 74 height 1
click at [38, 231] on icon "button" at bounding box center [38, 232] width 6 height 7
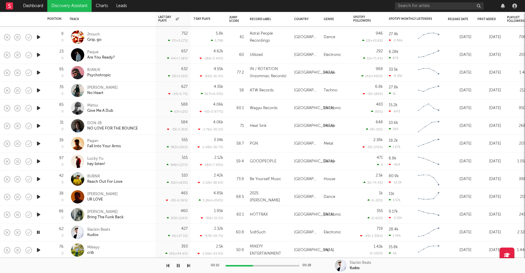
click at [253, 266] on div at bounding box center [263, 265] width 74 height 1
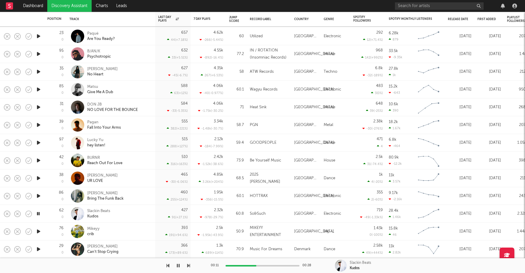
click at [37, 232] on icon "button" at bounding box center [38, 231] width 6 height 7
click at [246, 266] on div at bounding box center [263, 265] width 74 height 1
click at [262, 266] on div at bounding box center [263, 265] width 74 height 1
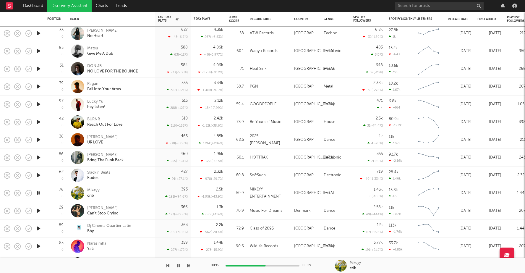
click at [41, 212] on icon "button" at bounding box center [38, 210] width 6 height 7
click at [250, 265] on div at bounding box center [263, 265] width 74 height 1
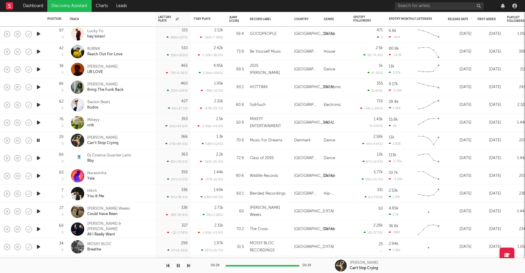
click at [39, 158] on icon "button" at bounding box center [38, 157] width 6 height 7
click at [39, 172] on icon "button" at bounding box center [38, 175] width 6 height 7
click at [244, 265] on div at bounding box center [263, 265] width 74 height 1
click at [40, 194] on icon "button" at bounding box center [38, 193] width 6 height 7
click at [246, 264] on div "00:02 00:27" at bounding box center [263, 265] width 104 height 15
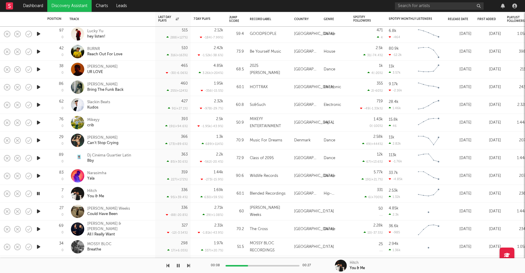
click at [39, 211] on icon "button" at bounding box center [38, 211] width 6 height 7
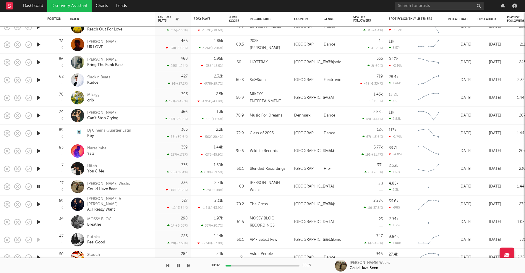
click at [250, 266] on div at bounding box center [263, 265] width 74 height 1
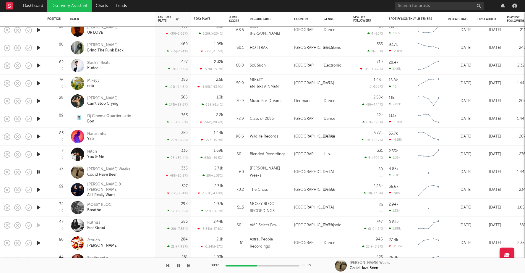
click at [36, 189] on icon "button" at bounding box center [38, 189] width 6 height 7
click at [249, 266] on div at bounding box center [263, 265] width 74 height 1
click at [40, 206] on icon "button" at bounding box center [38, 207] width 6 height 7
click at [251, 267] on div "00:01 00:28" at bounding box center [263, 265] width 104 height 15
click at [39, 242] on icon "button" at bounding box center [38, 242] width 6 height 7
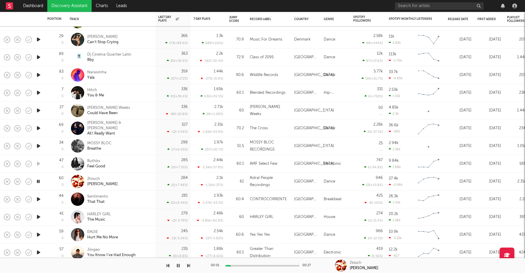
click at [250, 266] on div at bounding box center [263, 265] width 74 height 1
click at [37, 198] on icon "button" at bounding box center [38, 199] width 6 height 7
click at [256, 265] on div at bounding box center [263, 265] width 74 height 1
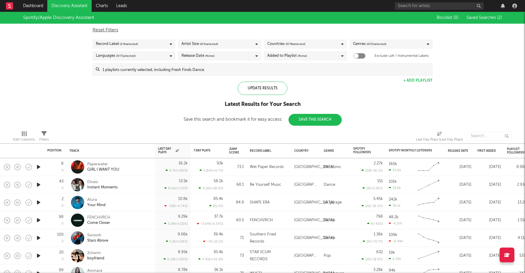
click at [229, 67] on input at bounding box center [266, 70] width 333 height 12
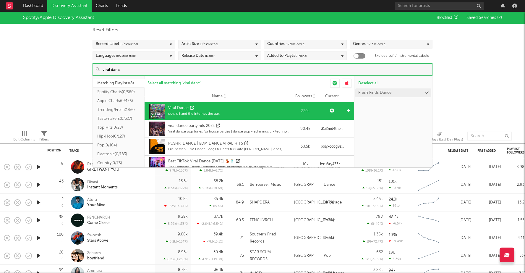
type input "viral danc"
click at [221, 109] on div "Viral Dance pov: u hand the internet the aux" at bounding box center [219, 111] width 143 height 18
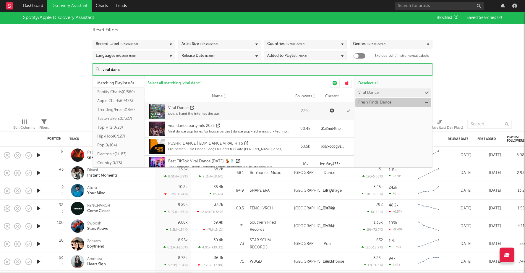
click at [389, 103] on div "Fresh Finds Dance" at bounding box center [374, 103] width 33 height 4
click at [427, 102] on icon at bounding box center [426, 103] width 3 height 4
click at [480, 85] on div "Spotify/Apple Discovery Assistant Blocklist ( 0 ) Saved Searches ( 2 ) Reset Fi…" at bounding box center [262, 63] width 525 height 102
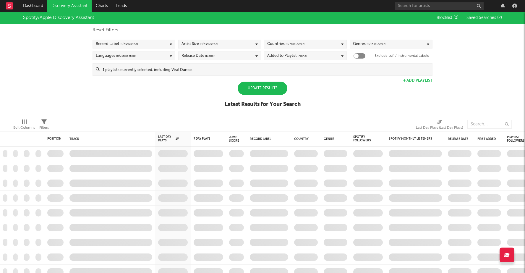
click at [269, 88] on div "Update Results" at bounding box center [263, 88] width 50 height 13
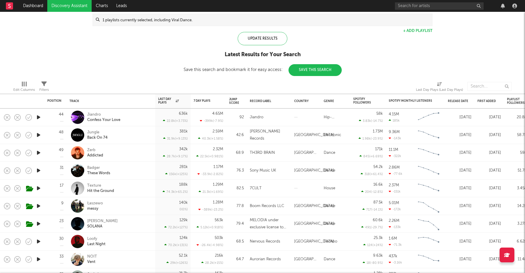
click at [39, 117] on icon "button" at bounding box center [38, 117] width 6 height 7
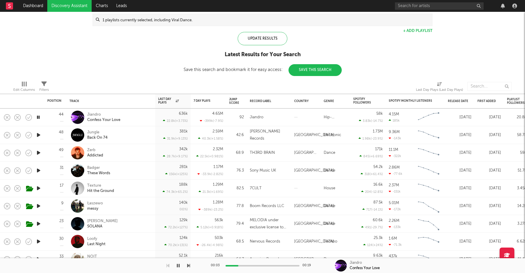
click at [249, 266] on div at bounding box center [263, 265] width 74 height 1
click at [258, 266] on div at bounding box center [263, 265] width 74 height 1
click at [36, 133] on icon "button" at bounding box center [38, 134] width 6 height 7
click at [39, 151] on icon "button" at bounding box center [38, 152] width 6 height 7
click at [245, 266] on div at bounding box center [263, 265] width 74 height 1
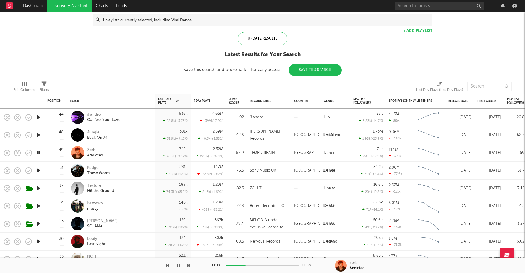
click at [254, 267] on div "00:08 00:29" at bounding box center [263, 265] width 104 height 15
click at [38, 172] on icon "button" at bounding box center [38, 170] width 6 height 7
click at [245, 266] on div at bounding box center [263, 265] width 74 height 1
click at [41, 188] on icon "button" at bounding box center [38, 188] width 6 height 7
click at [255, 265] on div at bounding box center [263, 265] width 74 height 1
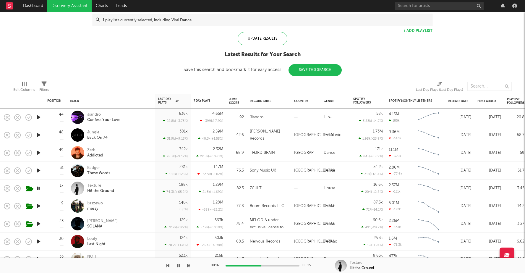
click at [38, 205] on icon "button" at bounding box center [38, 205] width 6 height 7
click at [247, 265] on div at bounding box center [263, 265] width 74 height 1
click at [38, 223] on icon "button" at bounding box center [38, 223] width 6 height 7
click at [243, 265] on div at bounding box center [263, 265] width 74 height 1
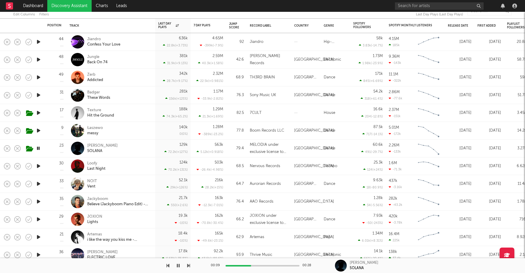
click at [37, 165] on icon "button" at bounding box center [38, 165] width 6 height 7
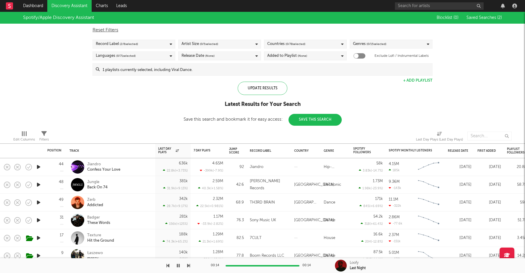
click at [226, 70] on input at bounding box center [266, 70] width 333 height 12
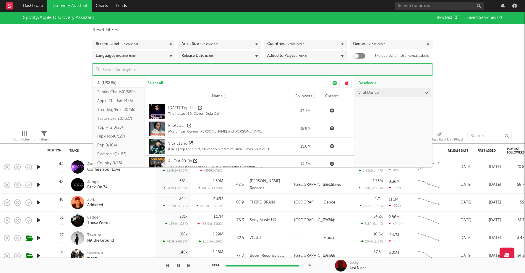
click at [122, 111] on button "Trending/Fresh ( 0/56 )" at bounding box center [119, 109] width 52 height 9
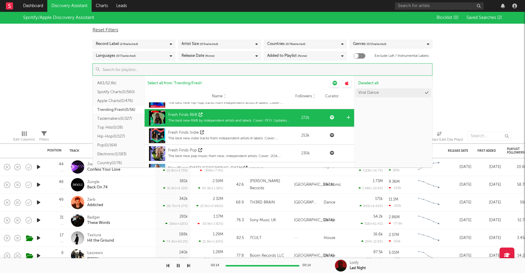
scroll to position [344, 0]
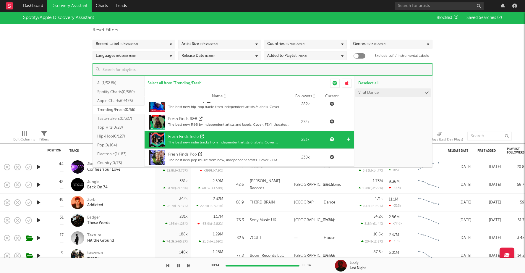
click at [217, 138] on div "Fresh Finds Indie" at bounding box center [229, 137] width 122 height 6
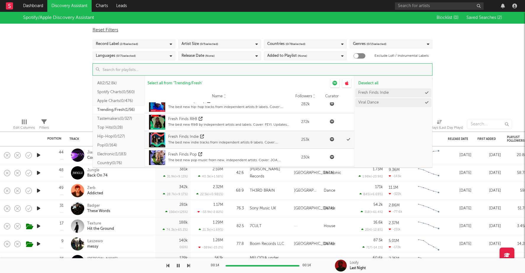
click at [65, 96] on div "Spotify/Apple Discovery Assistant Blocklist ( 0 ) Saved Searches ( 2 ) Reset Fi…" at bounding box center [262, 63] width 525 height 102
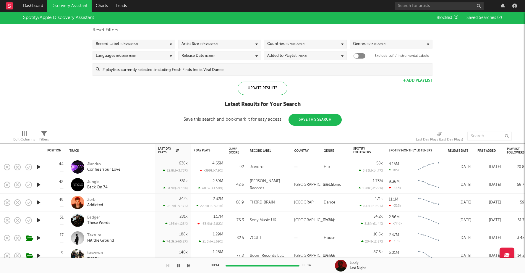
click at [186, 70] on input at bounding box center [266, 70] width 333 height 12
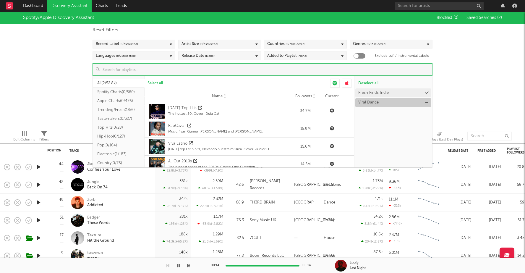
click at [427, 101] on icon at bounding box center [426, 103] width 3 height 4
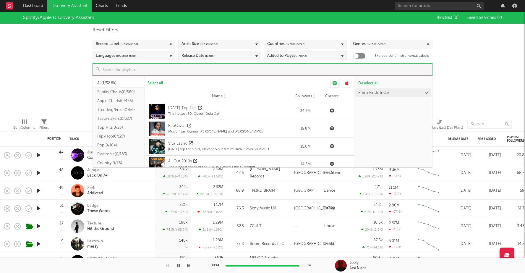
click at [453, 81] on div "Spotify/Apple Discovery Assistant Blocklist ( 0 ) Saved Searches ( 2 ) Reset Fi…" at bounding box center [262, 63] width 525 height 102
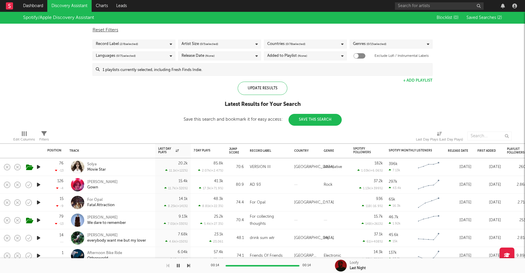
click at [40, 167] on icon "button" at bounding box center [38, 166] width 6 height 7
click at [248, 265] on div at bounding box center [263, 265] width 74 height 1
click at [38, 183] on icon "button" at bounding box center [38, 184] width 6 height 7
click at [248, 265] on div at bounding box center [263, 265] width 74 height 1
click at [237, 68] on input at bounding box center [266, 70] width 333 height 12
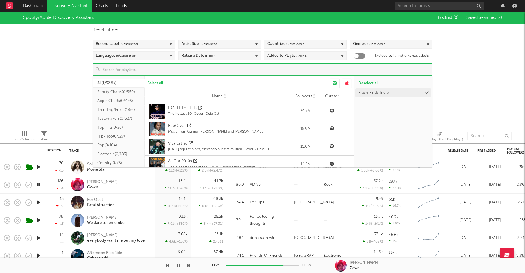
click at [120, 93] on button "Spotify Charts ( 0/560 )" at bounding box center [119, 92] width 52 height 9
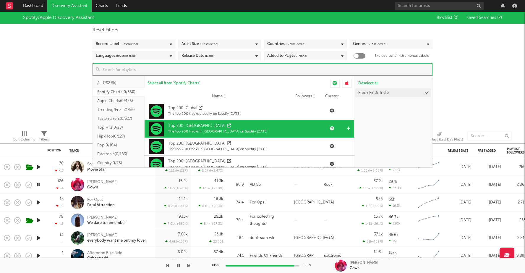
click at [202, 128] on div "Top 200: United States" at bounding box center [196, 126] width 57 height 6
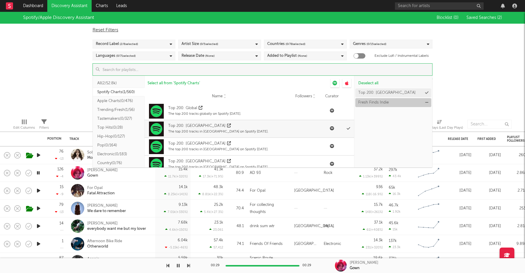
click at [426, 101] on icon at bounding box center [426, 103] width 3 height 4
click at [477, 83] on div "Spotify/Apple Discovery Assistant Blocklist ( 0 ) Saved Searches ( 2 ) Reset Fi…" at bounding box center [262, 63] width 525 height 102
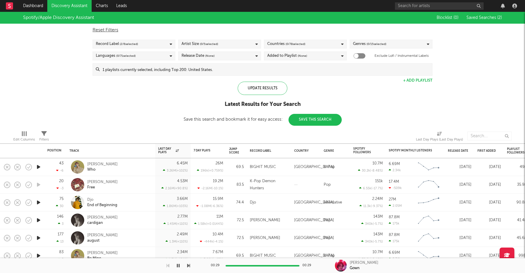
click at [36, 200] on icon "button" at bounding box center [38, 202] width 6 height 7
click at [38, 219] on icon "button" at bounding box center [38, 220] width 6 height 7
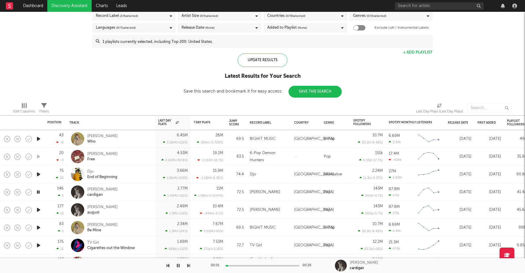
click at [39, 189] on icon "button" at bounding box center [38, 191] width 6 height 7
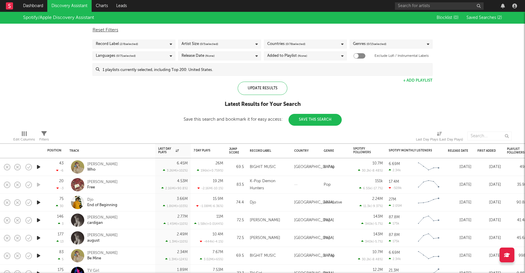
click at [154, 71] on input at bounding box center [266, 70] width 333 height 12
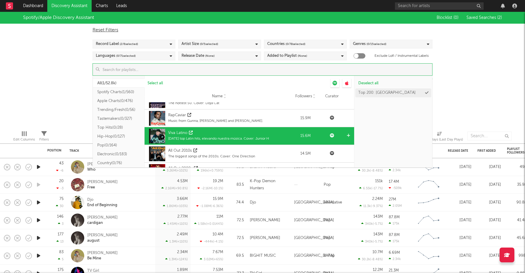
scroll to position [12, 0]
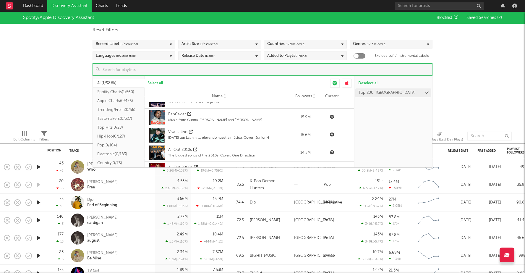
click at [121, 118] on button "Tastemakers ( 0/327 )" at bounding box center [119, 118] width 52 height 9
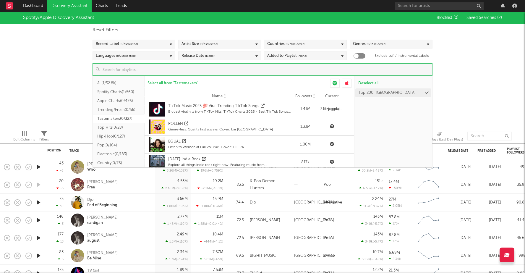
scroll to position [56, 0]
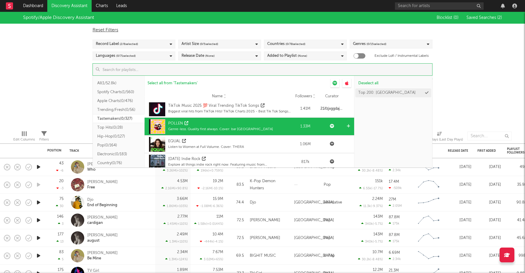
click at [211, 126] on div "POLLEN" at bounding box center [220, 124] width 105 height 6
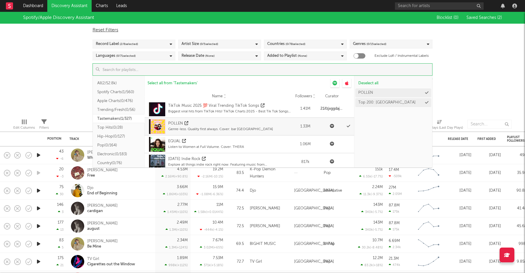
click at [72, 106] on div "Spotify/Apple Discovery Assistant Blocklist ( 0 ) Saved Searches ( 2 ) Reset Fi…" at bounding box center [262, 63] width 525 height 102
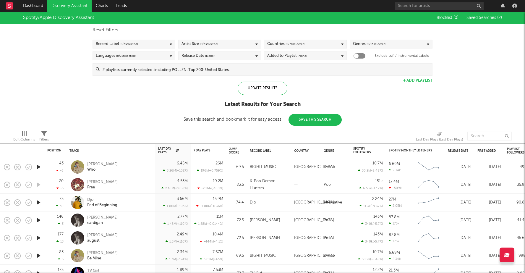
click at [146, 42] on div "Record Label ( 2 / 6 selected)" at bounding box center [134, 44] width 83 height 9
click at [67, 82] on div "Spotify/Apple Discovery Assistant Blocklist ( 0 ) Saved Searches ( 2 ) Reset Fi…" at bounding box center [262, 69] width 525 height 114
click at [271, 86] on div "Update Results" at bounding box center [263, 88] width 50 height 13
click at [205, 69] on input at bounding box center [266, 70] width 333 height 12
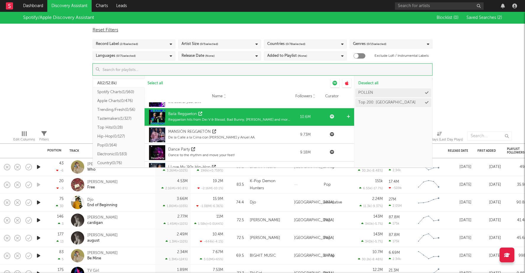
scroll to position [172, 0]
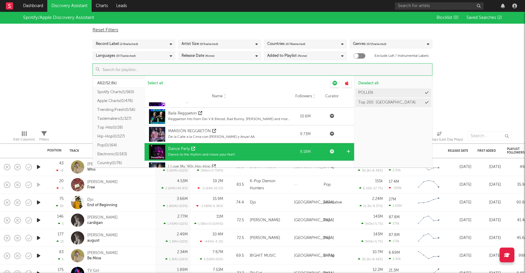
click at [186, 149] on div "Dance Party" at bounding box center [179, 149] width 22 height 6
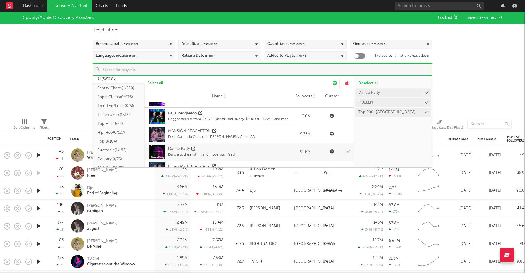
scroll to position [5, 0]
click at [428, 101] on icon at bounding box center [426, 103] width 3 height 4
click at [427, 102] on icon at bounding box center [426, 103] width 3 height 4
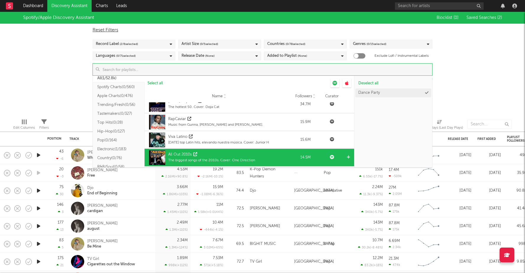
scroll to position [7, 0]
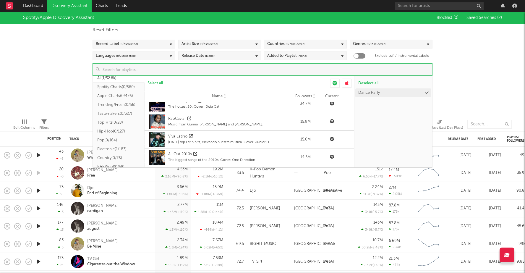
click at [120, 114] on button "Tastemakers ( 0/327 )" at bounding box center [119, 113] width 52 height 9
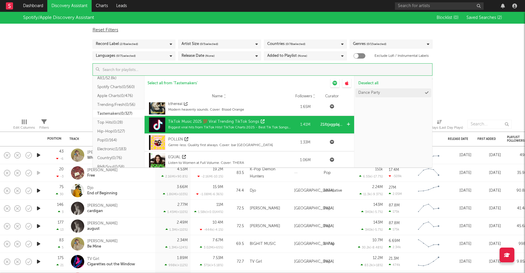
scroll to position [40, 0]
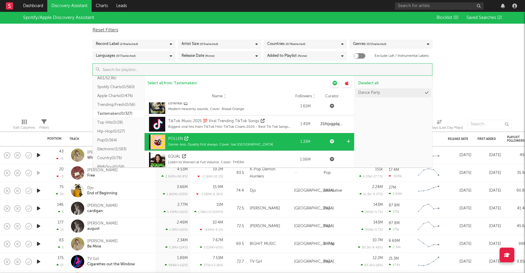
click at [229, 146] on div "Genre-less. Quality first always. Cover: bar italia" at bounding box center [220, 144] width 105 height 5
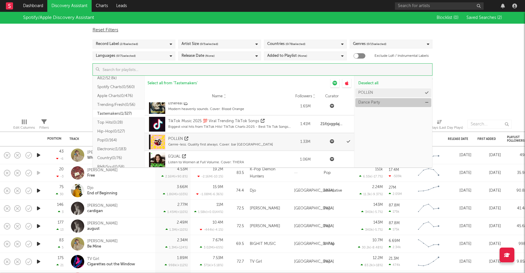
click at [426, 101] on icon at bounding box center [426, 103] width 3 height 4
click at [477, 101] on div "Spotify/Apple Discovery Assistant Blocklist ( 0 ) Saved Searches ( 2 ) Reset Fi…" at bounding box center [262, 63] width 525 height 102
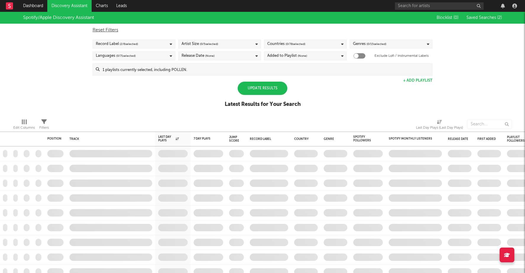
click at [277, 90] on div "Update Results" at bounding box center [263, 88] width 50 height 13
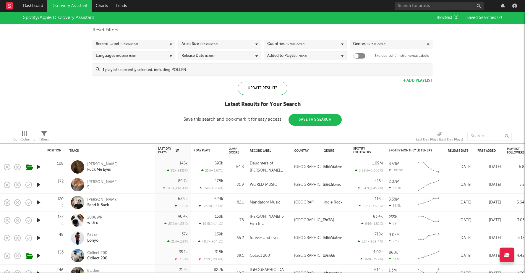
click at [40, 183] on icon "button" at bounding box center [38, 184] width 6 height 7
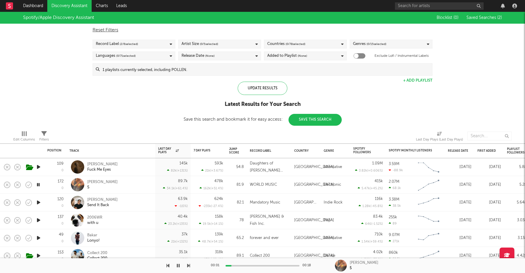
click at [38, 202] on icon "button" at bounding box center [38, 202] width 6 height 7
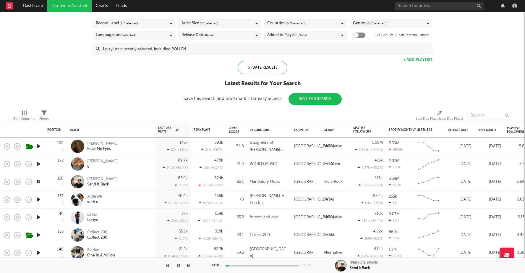
click at [37, 201] on icon "button" at bounding box center [38, 199] width 6 height 7
click at [239, 265] on div at bounding box center [263, 265] width 74 height 1
click at [246, 265] on div at bounding box center [263, 265] width 74 height 1
click at [256, 266] on div at bounding box center [263, 265] width 74 height 1
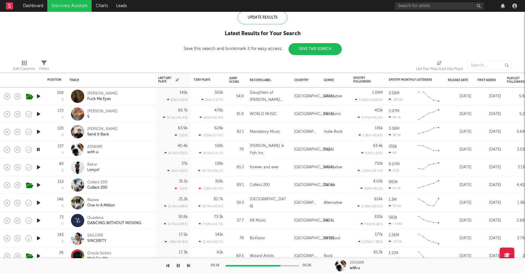
click at [38, 204] on icon "button" at bounding box center [38, 202] width 6 height 7
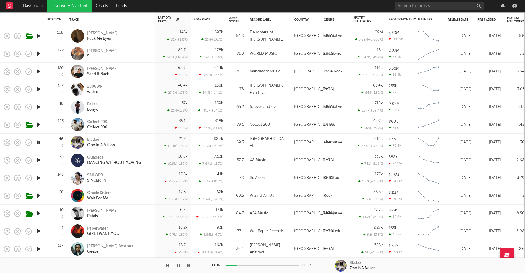
click at [39, 160] on icon "button" at bounding box center [38, 159] width 6 height 7
click at [29, 159] on icon "button" at bounding box center [29, 160] width 8 height 8
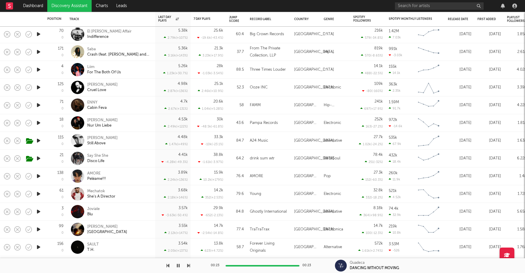
click at [39, 193] on icon "button" at bounding box center [38, 193] width 6 height 7
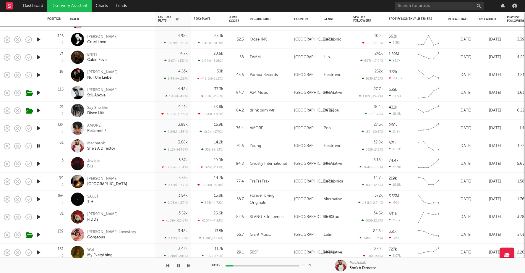
click at [246, 265] on div at bounding box center [263, 265] width 74 height 1
click at [37, 127] on icon "button" at bounding box center [38, 128] width 6 height 7
click at [242, 265] on div at bounding box center [263, 265] width 74 height 1
click at [258, 265] on div at bounding box center [263, 265] width 74 height 1
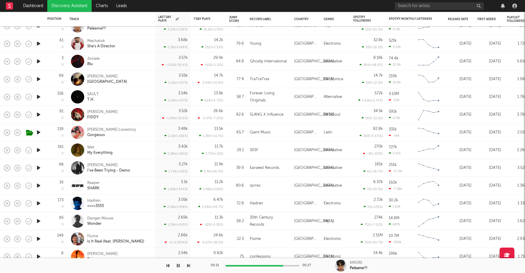
click at [39, 201] on icon "button" at bounding box center [38, 203] width 6 height 7
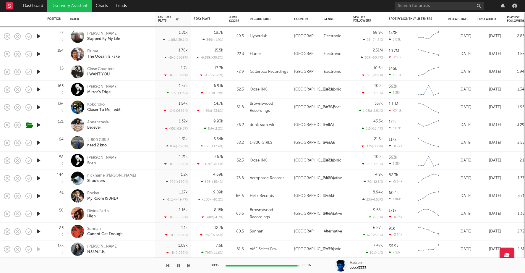
click at [39, 195] on icon "button" at bounding box center [38, 195] width 6 height 7
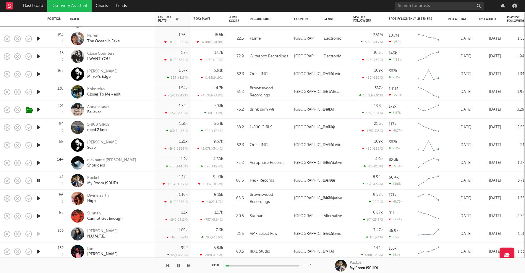
click at [246, 265] on div at bounding box center [263, 265] width 74 height 1
click at [256, 266] on div "00:07 00:27" at bounding box center [263, 265] width 104 height 15
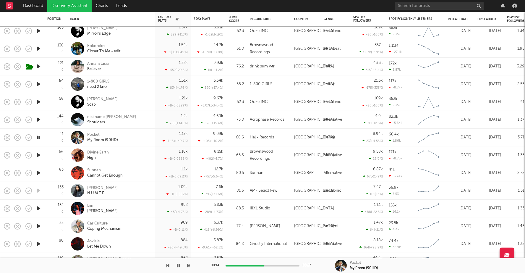
click at [38, 207] on icon "button" at bounding box center [38, 208] width 6 height 7
click at [243, 265] on div at bounding box center [263, 265] width 74 height 1
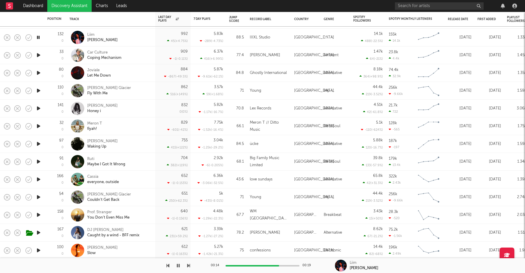
click at [36, 232] on icon "button" at bounding box center [38, 232] width 6 height 7
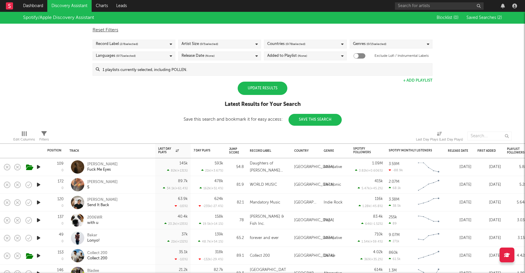
click at [265, 86] on div "Update Results" at bounding box center [263, 88] width 50 height 13
click at [222, 69] on input at bounding box center [266, 70] width 333 height 12
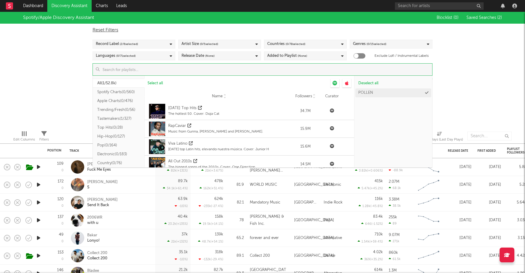
click at [115, 117] on button "Tastemakers ( 1/327 )" at bounding box center [119, 118] width 52 height 9
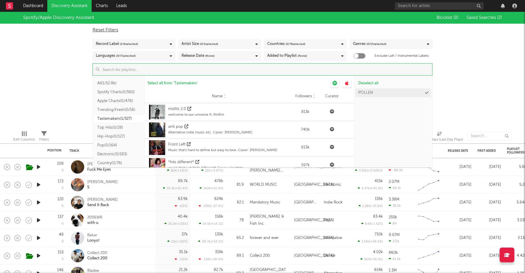
scroll to position [131, 0]
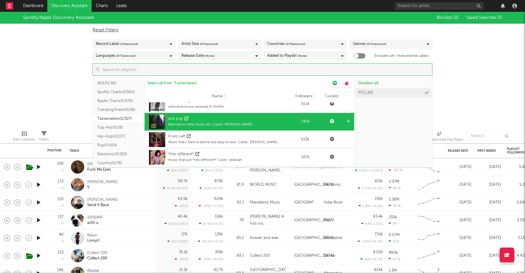
click at [209, 120] on div "anti pop" at bounding box center [210, 119] width 84 height 6
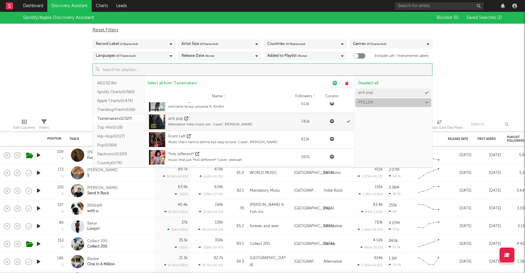
click at [428, 102] on icon at bounding box center [426, 103] width 3 height 4
click at [466, 94] on div "Spotify/Apple Discovery Assistant Blocklist ( 0 ) Saved Searches ( 2 ) Reset Fi…" at bounding box center [262, 63] width 525 height 102
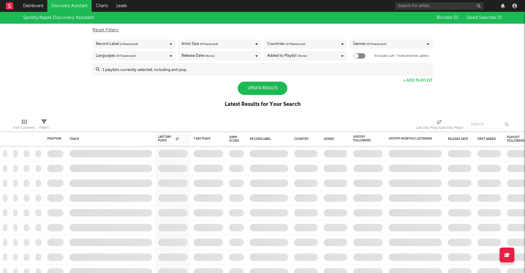
click at [270, 88] on div "Update Results" at bounding box center [263, 88] width 50 height 13
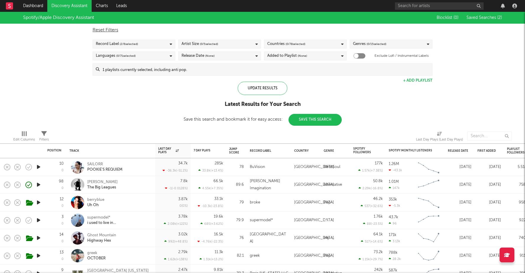
click at [126, 45] on span "( 2 / 6 selected)" at bounding box center [129, 44] width 18 height 7
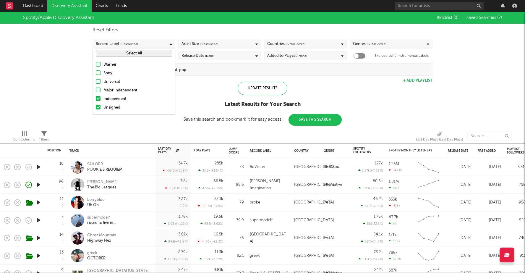
click at [98, 98] on div at bounding box center [98, 98] width 5 height 5
click at [96, 98] on input "Independent" at bounding box center [96, 99] width 0 height 7
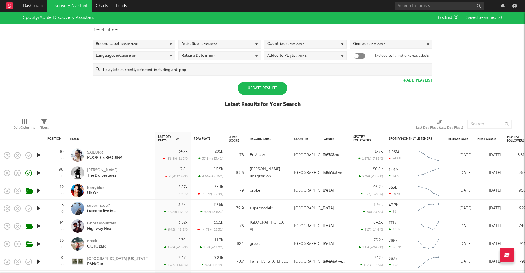
click at [68, 96] on div "Spotify/Apple Discovery Assistant Blocklist ( 0 ) Saved Searches ( 2 ) Reset Fi…" at bounding box center [262, 63] width 525 height 102
click at [118, 55] on span "( 0 / 71 selected)" at bounding box center [126, 55] width 20 height 7
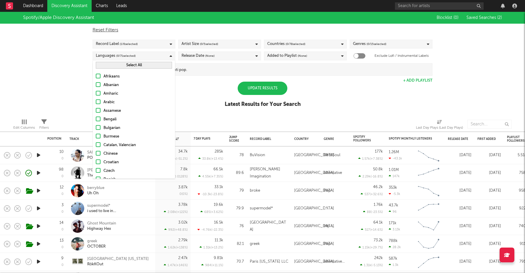
click at [110, 46] on div "Record Label ( 1 / 6 selected)" at bounding box center [117, 44] width 42 height 7
click at [98, 98] on div at bounding box center [98, 98] width 5 height 5
click at [96, 98] on input "Independent" at bounding box center [96, 99] width 0 height 7
click at [98, 106] on div at bounding box center [98, 107] width 5 height 5
click at [96, 106] on input "Unsigned" at bounding box center [96, 107] width 0 height 7
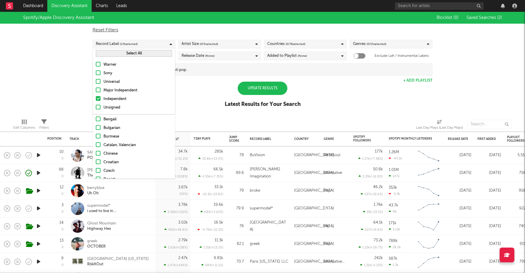
click at [98, 105] on div at bounding box center [98, 107] width 5 height 5
click at [96, 105] on input "Unsigned" at bounding box center [96, 107] width 0 height 7
click at [98, 97] on div at bounding box center [98, 98] width 5 height 5
click at [96, 97] on input "Independent" at bounding box center [96, 99] width 0 height 7
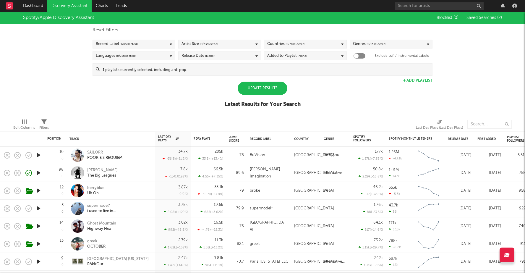
click at [85, 100] on div "Spotify/Apple Discovery Assistant Blocklist ( 0 ) Saved Searches ( 2 ) Reset Fi…" at bounding box center [262, 63] width 525 height 102
click at [255, 90] on div "Update Results" at bounding box center [263, 88] width 50 height 13
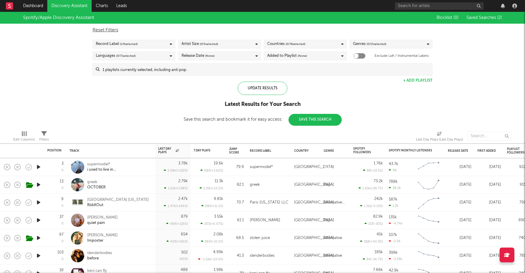
click at [37, 166] on icon "button" at bounding box center [38, 166] width 6 height 7
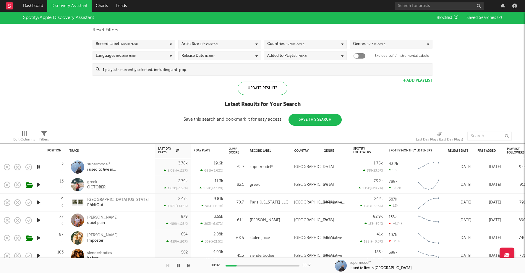
click at [38, 185] on icon "button" at bounding box center [38, 184] width 6 height 7
click at [38, 221] on icon "button" at bounding box center [38, 220] width 6 height 7
click at [249, 265] on div at bounding box center [263, 265] width 74 height 1
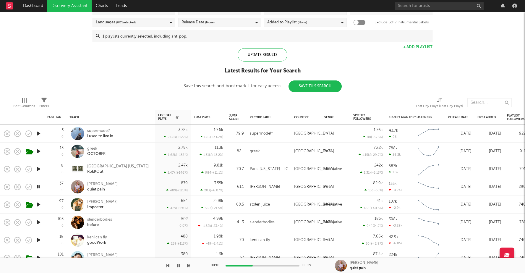
click at [40, 221] on icon "button" at bounding box center [38, 222] width 6 height 7
click at [249, 264] on div "00:01 00:23" at bounding box center [263, 265] width 104 height 15
click at [251, 265] on div at bounding box center [263, 265] width 74 height 1
click at [36, 203] on icon "button" at bounding box center [38, 204] width 6 height 7
click at [244, 266] on div at bounding box center [263, 265] width 74 height 1
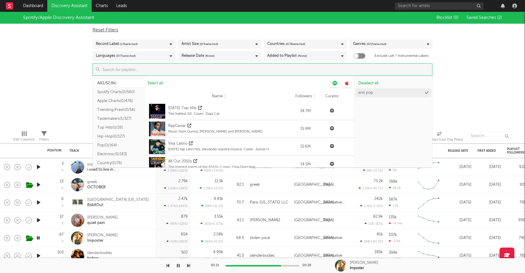
click at [220, 65] on input at bounding box center [266, 70] width 333 height 12
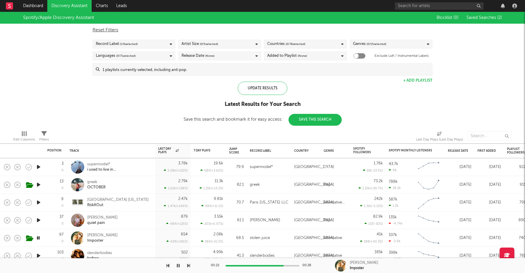
click at [61, 83] on div "Spotify/Apple Discovery Assistant Blocklist ( 0 ) Saved Searches ( 2 ) Reset Fi…" at bounding box center [262, 69] width 525 height 114
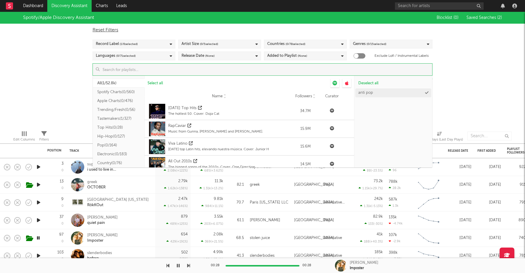
click at [216, 68] on input at bounding box center [266, 70] width 333 height 12
click at [122, 119] on button "Tastemakers ( 1/327 )" at bounding box center [119, 118] width 52 height 9
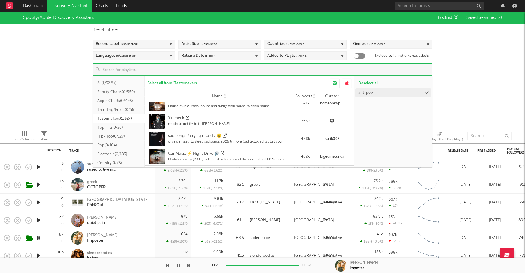
scroll to position [219, 0]
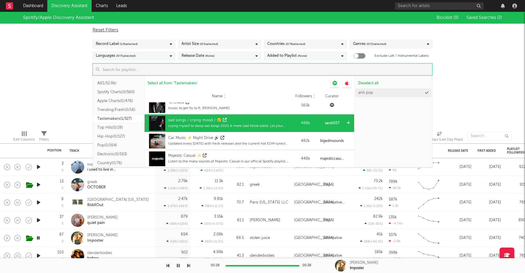
click at [256, 118] on div "sad songs / crying mood / 😢" at bounding box center [229, 120] width 122 height 6
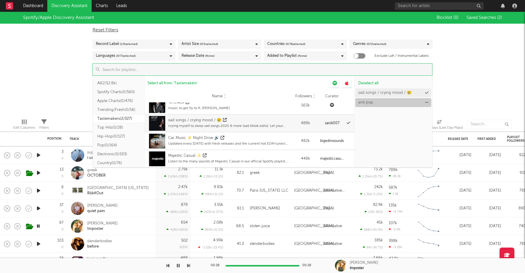
click at [427, 101] on icon at bounding box center [426, 103] width 3 height 4
click at [71, 79] on div "Spotify/Apple Discovery Assistant Blocklist ( 0 ) Saved Searches ( 2 ) Reset Fi…" at bounding box center [262, 63] width 525 height 102
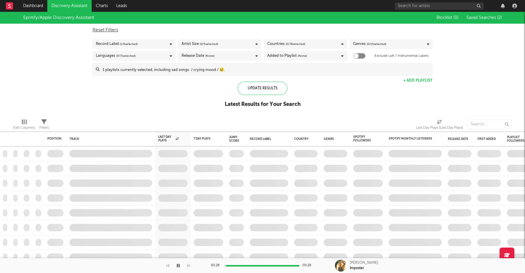
click at [114, 44] on div "Record Label ( 1 / 6 selected)" at bounding box center [117, 44] width 42 height 7
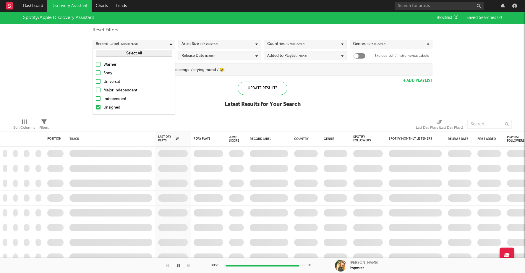
click at [99, 98] on div at bounding box center [98, 98] width 5 height 5
click at [96, 98] on input "Independent" at bounding box center [96, 99] width 0 height 7
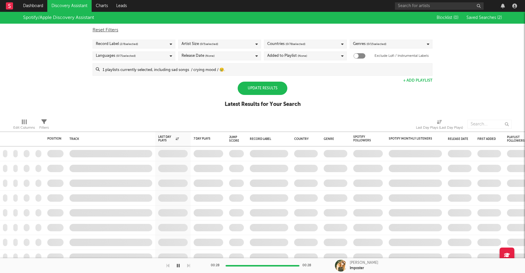
click at [78, 98] on div "Spotify/Apple Discovery Assistant Blocklist ( 0 ) Saved Searches ( 2 ) Reset Fi…" at bounding box center [262, 63] width 525 height 102
click at [264, 82] on div "Update Results" at bounding box center [263, 88] width 50 height 13
click at [270, 89] on div "Update Results" at bounding box center [263, 88] width 50 height 13
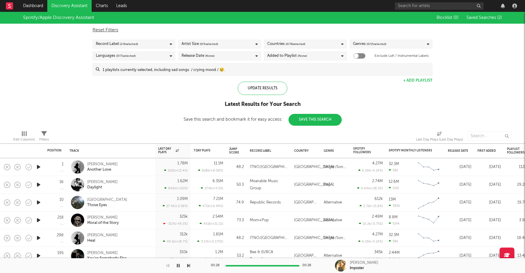
click at [38, 167] on icon "button" at bounding box center [38, 166] width 6 height 7
click at [249, 264] on div "00:02 00:29" at bounding box center [263, 265] width 104 height 15
click at [122, 60] on div "Languages ( 0 / 71 selected)" at bounding box center [134, 55] width 83 height 9
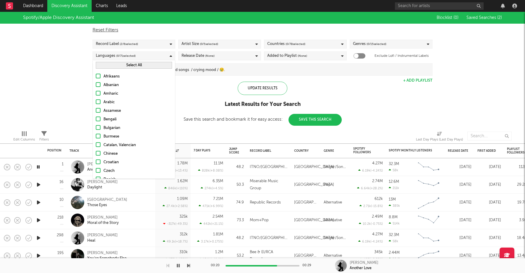
click at [120, 57] on span "( 0 / 71 selected)" at bounding box center [126, 55] width 20 height 7
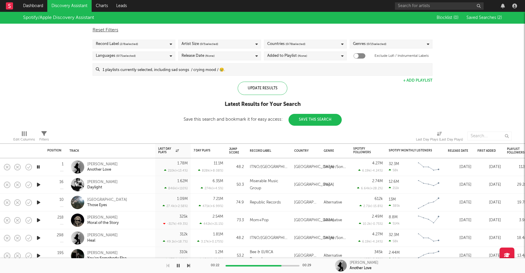
click at [130, 41] on span "( 2 / 6 selected)" at bounding box center [129, 44] width 18 height 7
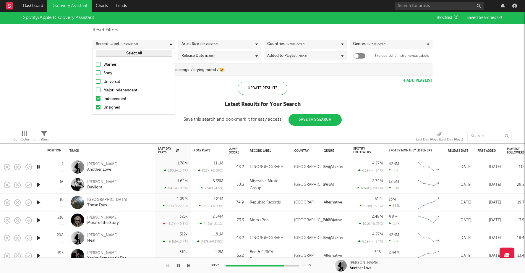
click at [96, 96] on label "Independent" at bounding box center [134, 99] width 76 height 7
click at [96, 96] on input "Independent" at bounding box center [96, 99] width 0 height 7
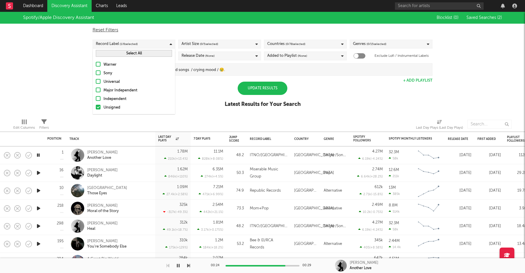
click at [85, 99] on div "Spotify/Apple Discovery Assistant Blocklist ( 0 ) Saved Searches ( 2 ) Reset Fi…" at bounding box center [262, 63] width 525 height 102
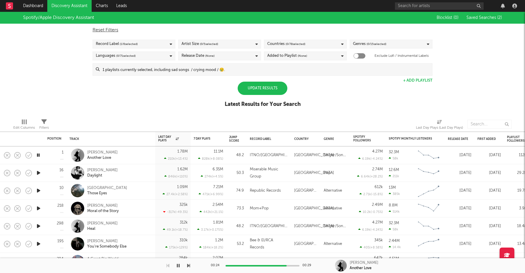
click at [254, 88] on div "Update Results" at bounding box center [263, 88] width 50 height 13
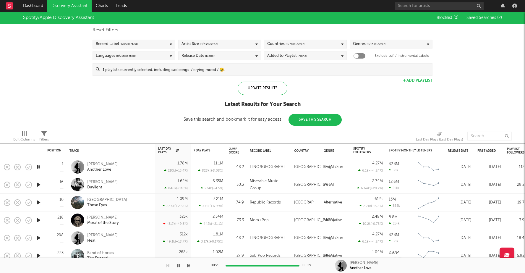
click at [135, 45] on span "( 1 / 6 selected)" at bounding box center [129, 44] width 18 height 7
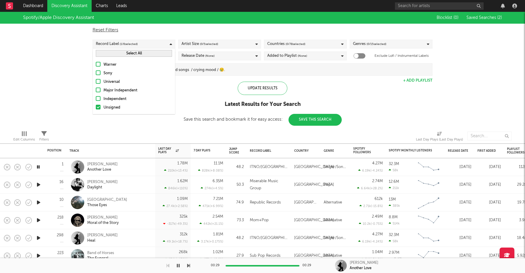
click at [98, 109] on div at bounding box center [98, 107] width 5 height 5
click at [96, 109] on input "Unsigned" at bounding box center [96, 107] width 0 height 7
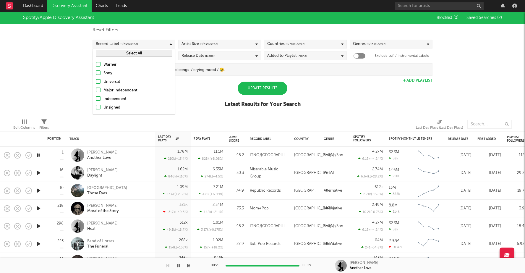
click at [98, 98] on div at bounding box center [98, 98] width 5 height 5
click at [96, 98] on input "Independent" at bounding box center [96, 99] width 0 height 7
click at [98, 99] on div at bounding box center [98, 98] width 5 height 5
click at [96, 99] on input "Independent" at bounding box center [96, 99] width 0 height 7
click at [98, 105] on div at bounding box center [98, 107] width 5 height 5
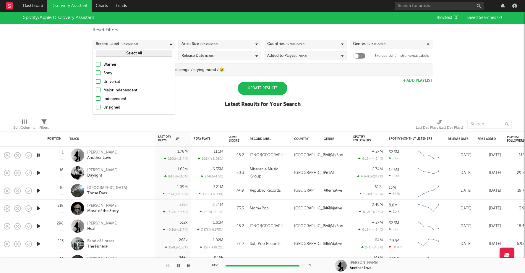
click at [96, 105] on input "Unsigned" at bounding box center [96, 107] width 0 height 7
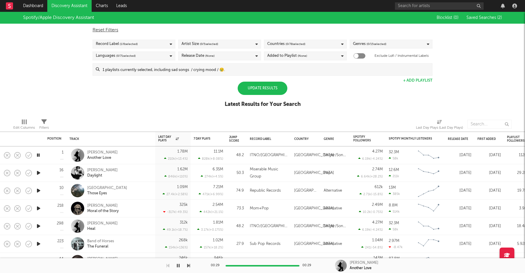
click at [252, 88] on div "Update Results" at bounding box center [263, 88] width 50 height 13
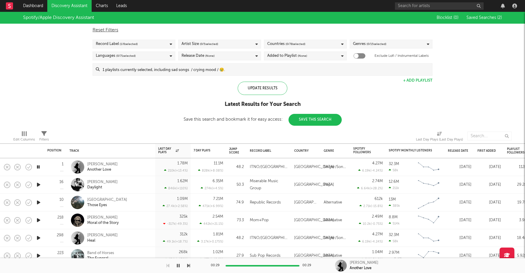
click at [106, 44] on div "Record Label ( 1 / 6 selected)" at bounding box center [117, 44] width 42 height 7
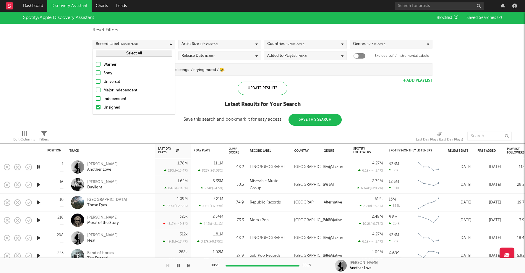
click at [98, 98] on div at bounding box center [98, 98] width 5 height 5
click at [96, 98] on input "Independent" at bounding box center [96, 99] width 0 height 7
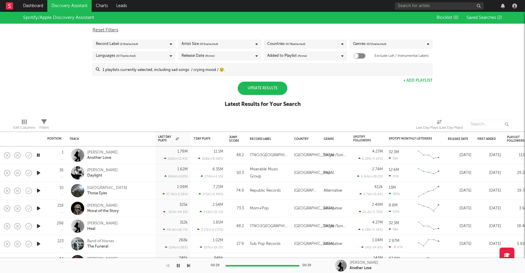
click at [81, 105] on div "Spotify/Apple Discovery Assistant Blocklist ( 0 ) Saved Searches ( 2 ) Reset Fi…" at bounding box center [262, 63] width 525 height 102
click at [242, 90] on div "Update Results" at bounding box center [263, 88] width 50 height 13
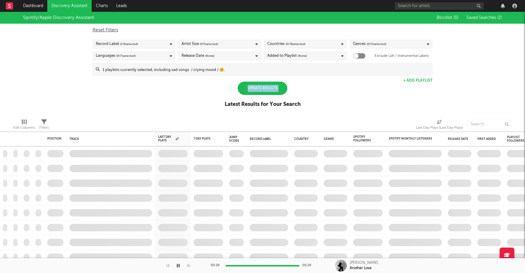
click at [242, 90] on div "Update Results" at bounding box center [263, 88] width 50 height 13
click at [183, 112] on div "Spotify/Apple Discovery Assistant Blocklist ( 0 ) Saved Searches ( 2 ) Reset Fi…" at bounding box center [262, 63] width 525 height 102
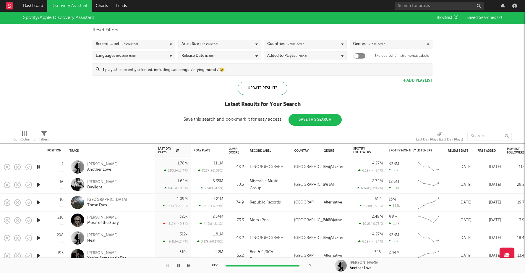
click at [211, 66] on input at bounding box center [266, 70] width 333 height 12
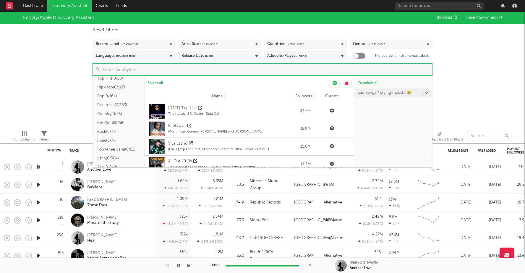
scroll to position [53, 0]
click at [110, 136] on button "Indie ( 0/78 )" at bounding box center [119, 136] width 52 height 9
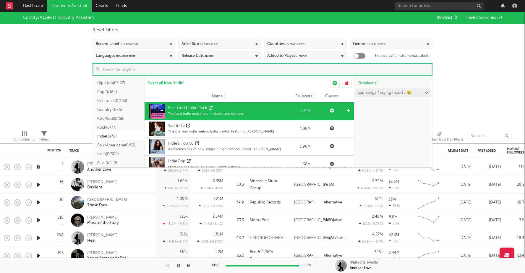
click at [186, 114] on div "The best indie rock vibes — classic and current." at bounding box center [206, 113] width 76 height 5
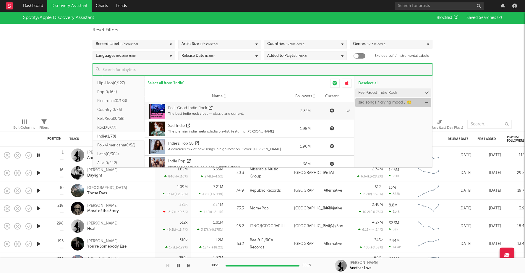
click at [427, 102] on icon at bounding box center [426, 103] width 3 height 4
click at [463, 98] on div "Spotify/Apple Discovery Assistant Blocklist ( 0 ) Saved Searches ( 2 ) Reset Fi…" at bounding box center [262, 63] width 525 height 102
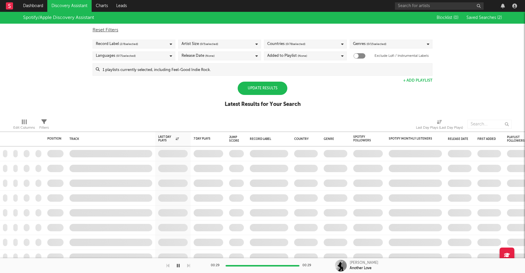
click at [250, 91] on div "Update Results" at bounding box center [263, 88] width 50 height 13
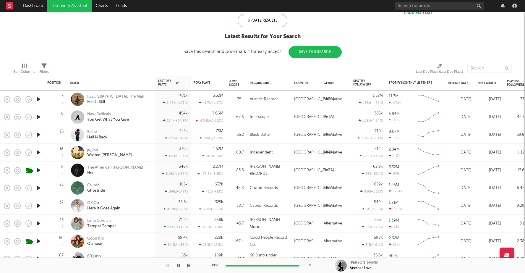
click at [41, 151] on icon "button" at bounding box center [38, 152] width 6 height 7
click at [246, 266] on div at bounding box center [263, 265] width 74 height 1
click at [38, 152] on icon "button" at bounding box center [38, 152] width 6 height 7
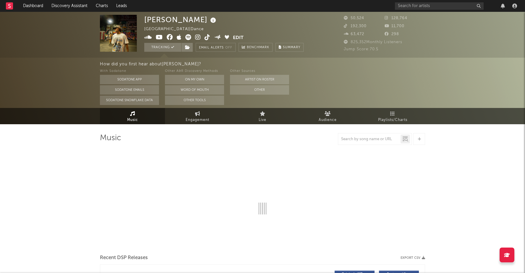
select select "6m"
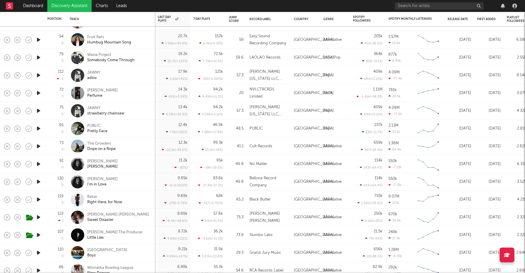
click at [38, 217] on icon "button" at bounding box center [38, 217] width 6 height 7
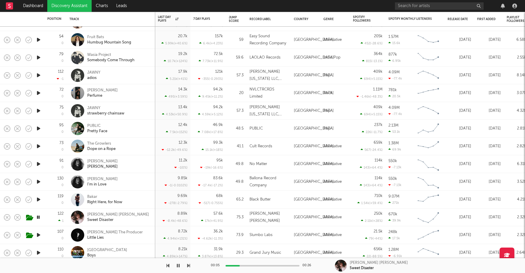
click at [38, 217] on icon "button" at bounding box center [38, 217] width 6 height 7
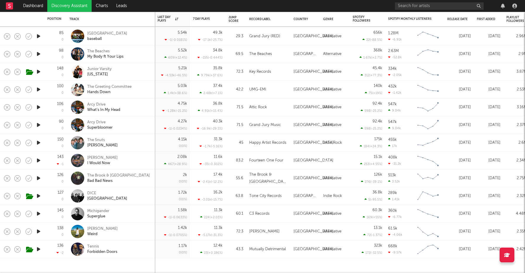
click at [38, 231] on icon "button" at bounding box center [38, 231] width 6 height 7
click at [248, 264] on div "00:01 00:29" at bounding box center [263, 265] width 104 height 15
click at [248, 265] on div at bounding box center [263, 265] width 74 height 1
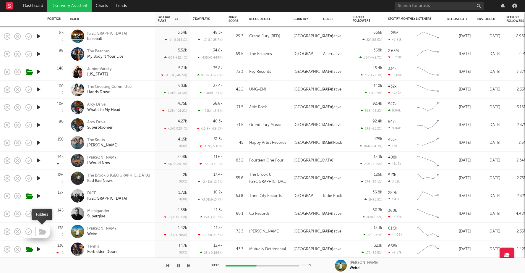
click at [38, 232] on span at bounding box center [42, 231] width 11 height 10
click at [38, 230] on icon "button" at bounding box center [38, 231] width 6 height 7
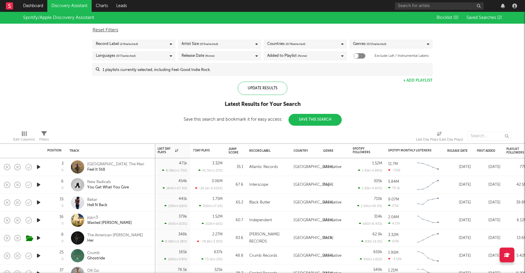
click at [65, 3] on link "Discovery Assistant" at bounding box center [69, 6] width 44 height 12
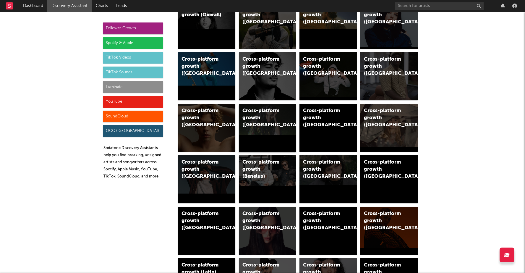
scroll to position [58, 0]
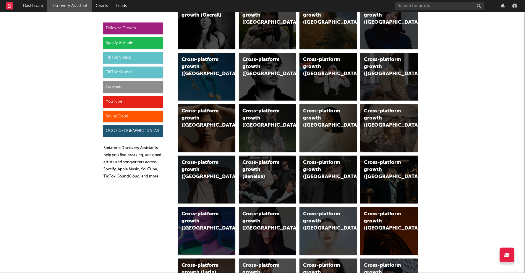
click at [130, 44] on div "Spotify & Apple" at bounding box center [133, 43] width 60 height 12
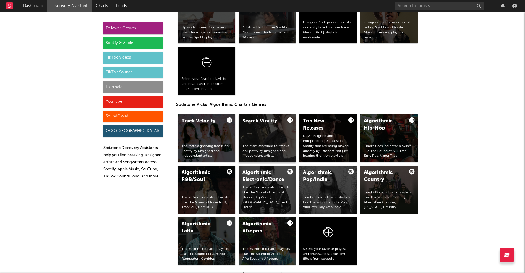
scroll to position [656, 0]
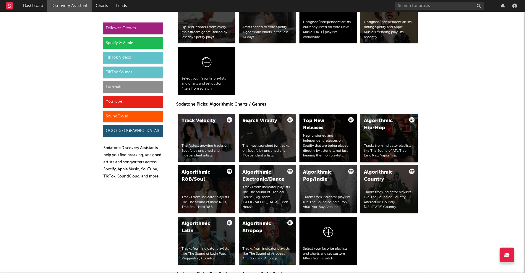
click at [393, 143] on div "Tracks from indicator playlists like The Sound of ATL Trap, Emo Rap, Vapor Trap" at bounding box center [389, 150] width 50 height 15
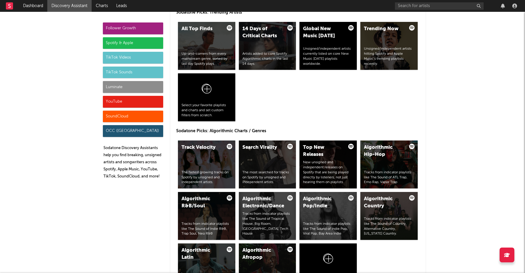
scroll to position [630, 0]
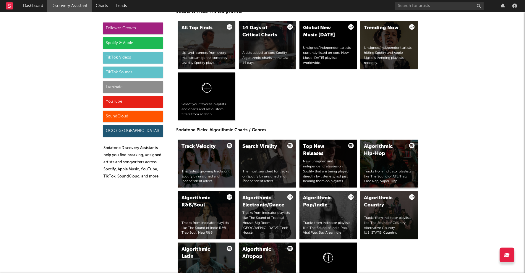
click at [403, 169] on div "Tracks from indicator playlists like The Sound of ATL Trap, Emo Rap, Vapor Trap" at bounding box center [389, 176] width 50 height 15
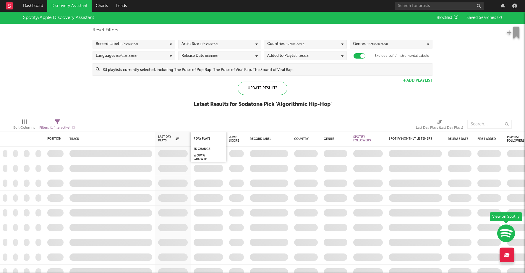
checkbox input "true"
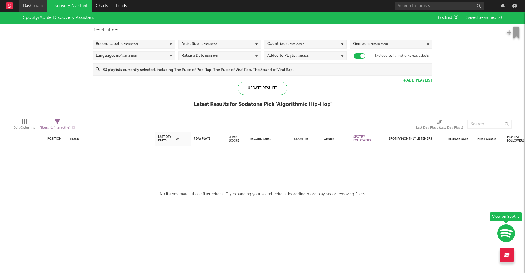
click at [38, 4] on link "Dashboard" at bounding box center [33, 6] width 28 height 12
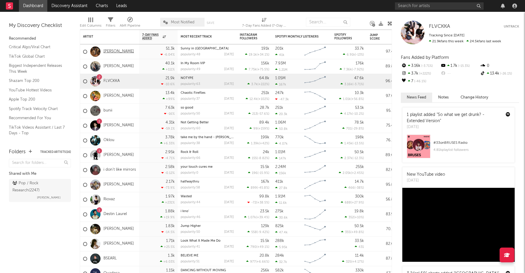
click at [114, 51] on link "[PERSON_NAME]" at bounding box center [119, 51] width 30 height 5
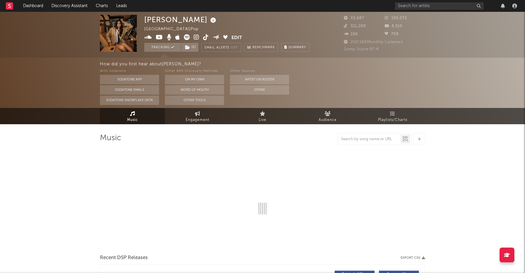
select select "6m"
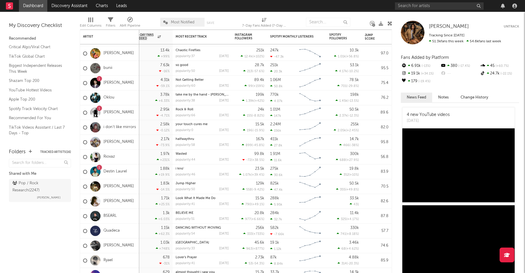
click at [268, 17] on div "7-Day Fans Added (7-Day Fans Added)" at bounding box center [264, 23] width 44 height 17
click at [263, 18] on icon at bounding box center [264, 20] width 5 height 4
select select "-1"
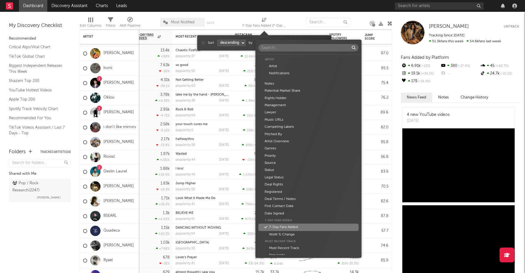
click at [273, 44] on body "Dashboard Discovery Assistant Charts Leads Notifications Settings Mark all as r…" at bounding box center [262, 136] width 525 height 273
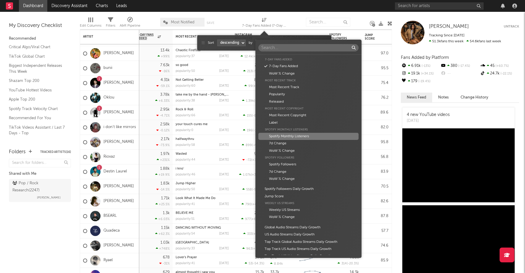
click at [295, 139] on div "Spotify Monthly Listeners" at bounding box center [309, 136] width 100 height 7
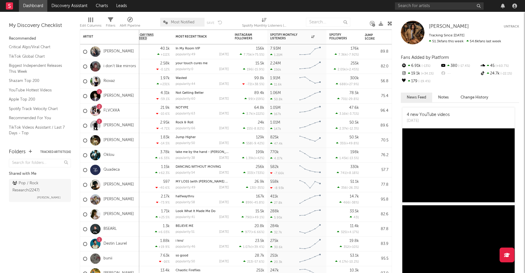
click at [268, 20] on span "Spotify Monthly Listeners (Spotify Monthly Listeners)" at bounding box center [264, 23] width 44 height 12
select select "-1"
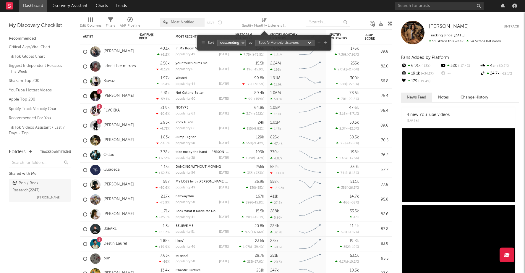
click at [268, 27] on div "Spotify Monthly Listeners (Spotify Monthly Listeners)" at bounding box center [264, 25] width 44 height 7
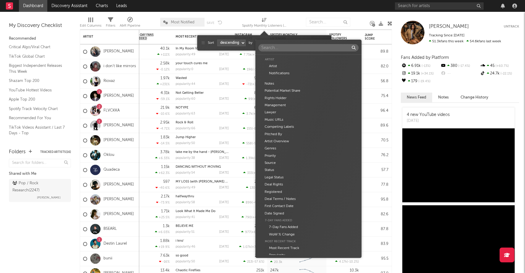
click at [278, 43] on body "Dashboard Discovery Assistant Charts Leads Notifications Settings Mark all as r…" at bounding box center [262, 136] width 525 height 273
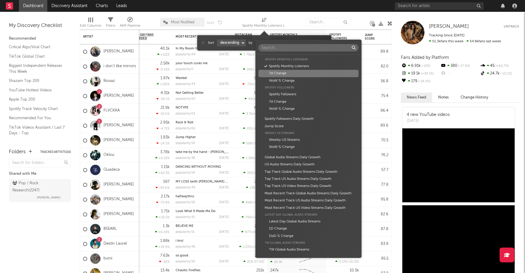
click at [279, 74] on div "7d Change" at bounding box center [309, 73] width 100 height 7
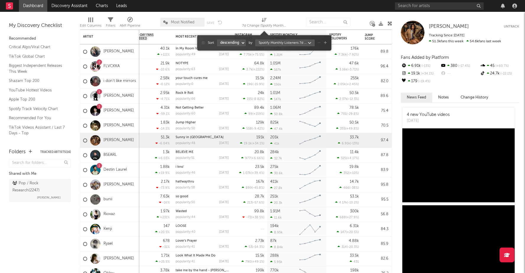
click at [277, 43] on body "Dashboard Discovery Assistant Charts Leads Notifications Settings Mark all as r…" at bounding box center [262, 136] width 525 height 273
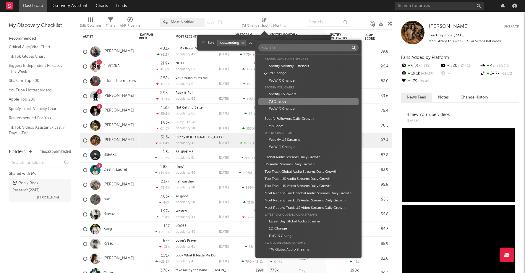
click at [229, 19] on div "Artist Artist Notifications Notes Potential Market Share Rights Holder Manageme…" at bounding box center [262, 136] width 525 height 273
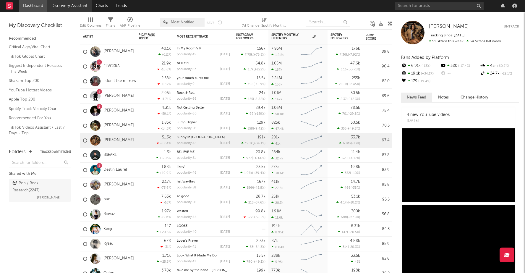
click at [83, 7] on link "Discovery Assistant" at bounding box center [69, 6] width 44 height 12
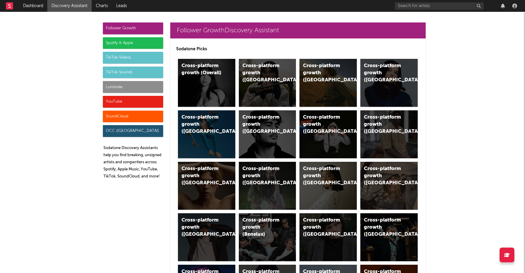
click at [143, 87] on div "Luminate" at bounding box center [133, 87] width 60 height 12
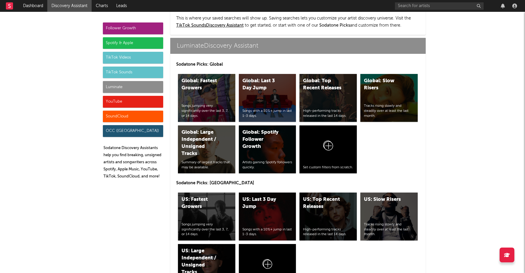
scroll to position [2569, 0]
click at [214, 104] on div "Songs jumping very significantly over the last 3, 7, or 14 days." at bounding box center [207, 111] width 50 height 15
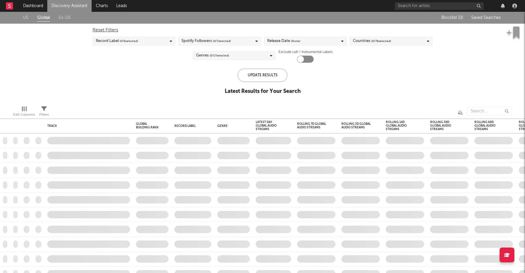
checkbox input "true"
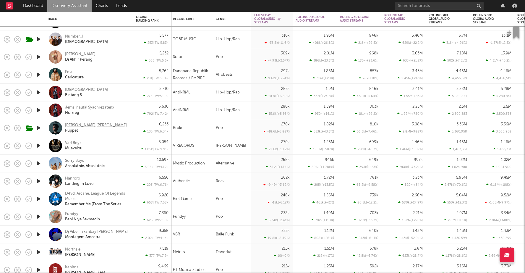
click at [74, 124] on div "[PERSON_NAME] [PERSON_NAME]" at bounding box center [96, 125] width 62 height 5
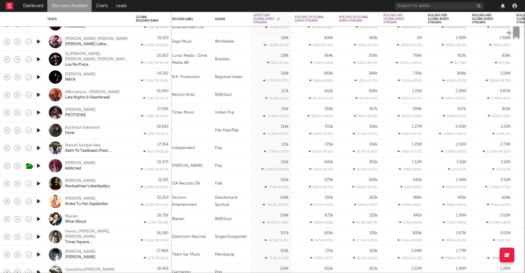
click at [38, 217] on icon "button" at bounding box center [38, 218] width 6 height 7
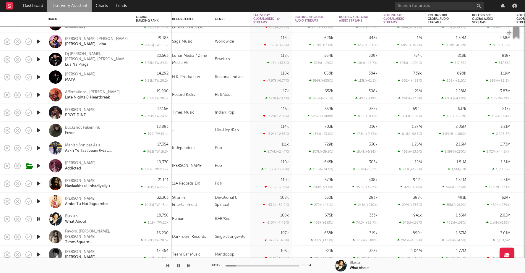
click at [38, 217] on icon "button" at bounding box center [38, 218] width 6 height 7
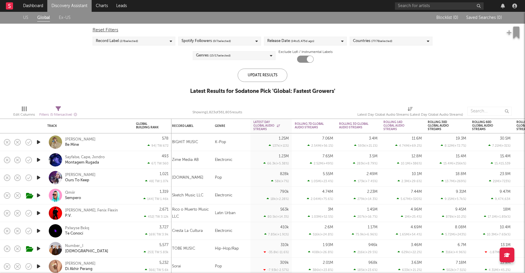
click at [64, 7] on link "Discovery Assistant" at bounding box center [69, 6] width 44 height 12
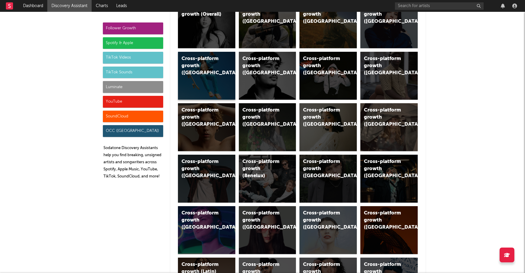
scroll to position [60, 0]
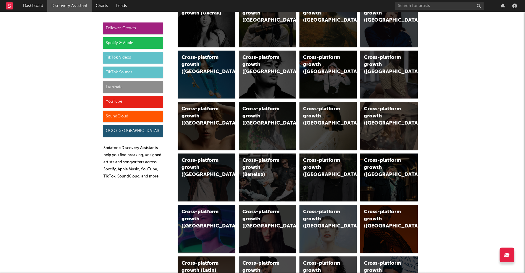
click at [122, 99] on div "YouTube" at bounding box center [133, 102] width 60 height 12
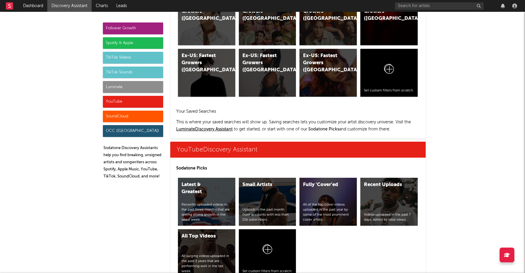
scroll to position [3311, 0]
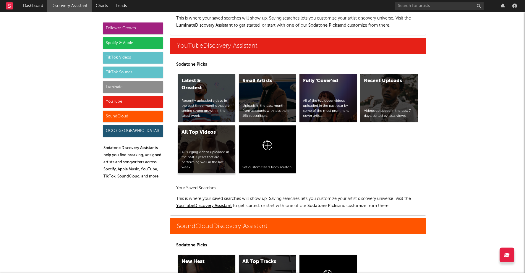
click at [212, 150] on div "All surging videos uploaded in the past 3 years that are performing well in the…" at bounding box center [207, 160] width 50 height 20
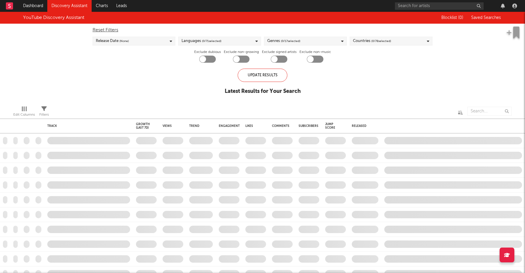
checkbox input "true"
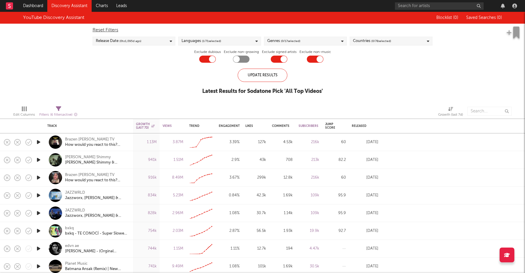
click at [124, 41] on span "( 0 to 1,095 d ago)" at bounding box center [130, 41] width 22 height 7
click at [98, 58] on div at bounding box center [98, 60] width 5 height 5
click at [96, 58] on input "Last 30 Days" at bounding box center [96, 60] width 0 height 7
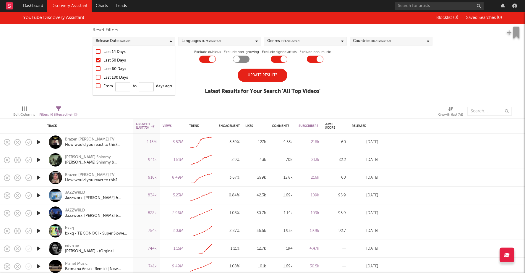
click at [100, 51] on div at bounding box center [98, 51] width 5 height 5
click at [96, 51] on input "Last 14 Days" at bounding box center [96, 52] width 0 height 7
click at [100, 56] on div "Last 14 Days Last 30 Days Last 60 Days Last 180 Days From to days ago" at bounding box center [134, 71] width 82 height 50
click at [186, 82] on div "YouTube Discovery Assistant Blocklist ( 0 ) Saved Searches ( 0 ) Reset Filters …" at bounding box center [262, 56] width 525 height 89
click at [195, 43] on div "Languages ( 1 / 71 selected)" at bounding box center [202, 41] width 40 height 7
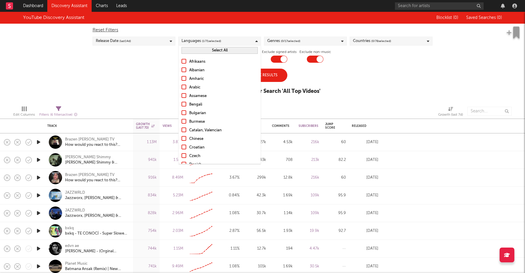
scroll to position [3, 0]
click at [343, 80] on div "YouTube Discovery Assistant Blocklist ( 0 ) Saved Searches ( 0 ) Reset Filters …" at bounding box center [262, 56] width 525 height 89
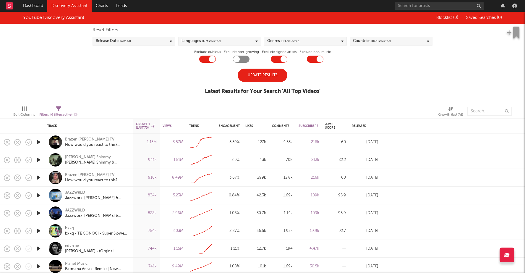
click at [302, 38] on div "Genres ( 0 / 17 selected)" at bounding box center [305, 41] width 83 height 9
click at [393, 80] on div "YouTube Discovery Assistant Blocklist ( 0 ) Saved Searches ( 0 ) Reset Filters …" at bounding box center [262, 56] width 525 height 89
click at [393, 39] on div "Countries ( 0 / 78 selected)" at bounding box center [391, 41] width 83 height 9
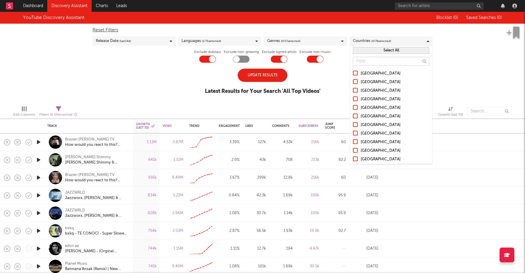
click at [356, 72] on div at bounding box center [355, 73] width 5 height 5
click at [353, 72] on input "[GEOGRAPHIC_DATA]" at bounding box center [353, 73] width 0 height 7
click at [356, 99] on div at bounding box center [355, 98] width 5 height 5
click at [353, 99] on input "United Kingdom" at bounding box center [353, 99] width 0 height 7
click at [465, 73] on div "YouTube Discovery Assistant Blocklist ( 0 ) Saved Searches ( 0 ) Reset Filters …" at bounding box center [262, 56] width 525 height 89
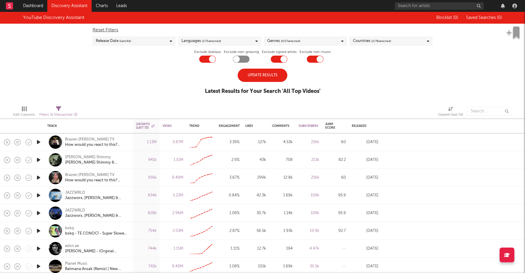
click at [215, 52] on label "Exclude dubious" at bounding box center [207, 52] width 27 height 7
copy label "dubious"
click at [193, 80] on div "YouTube Discovery Assistant Blocklist ( 0 ) Saved Searches ( 0 ) Reset Filters …" at bounding box center [262, 56] width 525 height 89
click at [263, 73] on div "Update Results" at bounding box center [263, 75] width 50 height 13
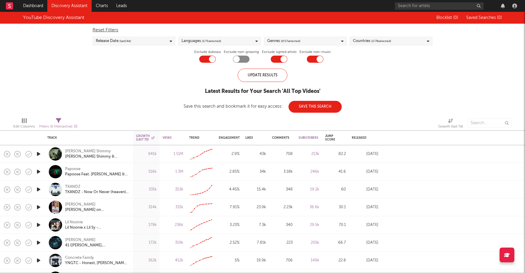
click at [38, 154] on icon "button" at bounding box center [38, 153] width 6 height 7
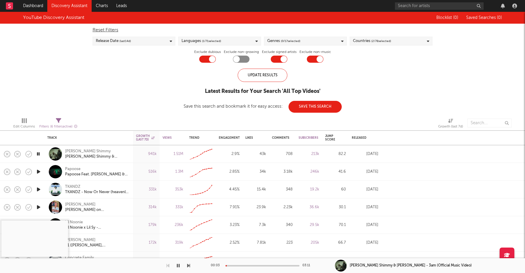
click at [39, 152] on icon "button" at bounding box center [38, 153] width 6 height 7
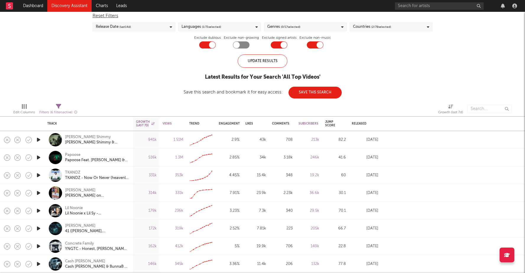
click at [38, 156] on icon "button" at bounding box center [38, 157] width 6 height 7
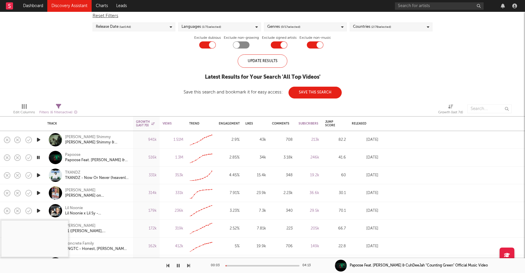
click at [40, 175] on icon "button" at bounding box center [38, 175] width 6 height 7
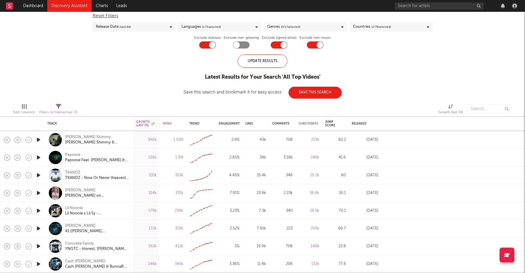
click at [40, 175] on icon "button" at bounding box center [38, 175] width 6 height 7
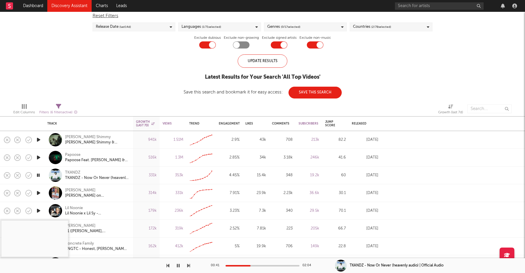
click at [179, 264] on icon "button" at bounding box center [178, 265] width 3 height 5
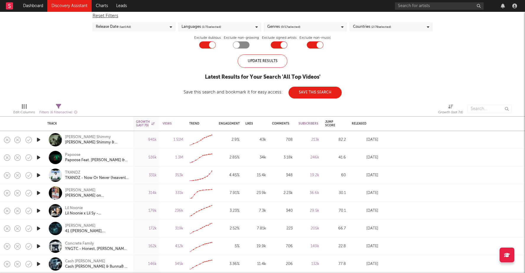
click at [39, 193] on icon "button" at bounding box center [38, 192] width 6 height 7
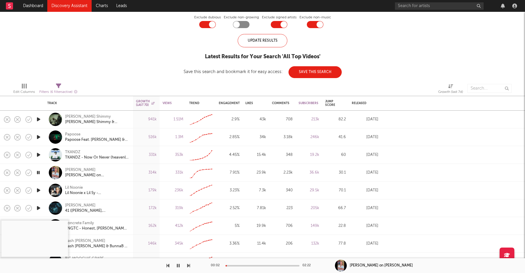
click at [38, 190] on icon "button" at bounding box center [38, 190] width 6 height 7
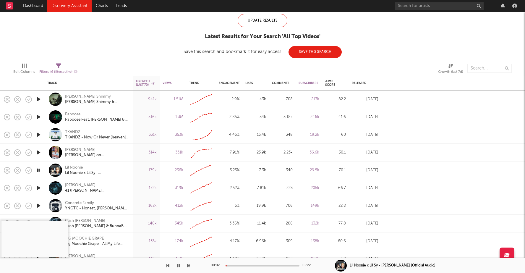
click at [38, 187] on icon "button" at bounding box center [38, 187] width 6 height 7
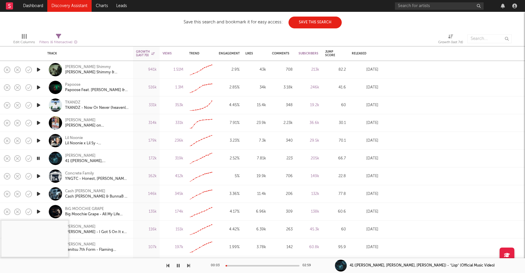
click at [230, 265] on div at bounding box center [263, 265] width 74 height 1
click at [237, 265] on div at bounding box center [263, 265] width 74 height 1
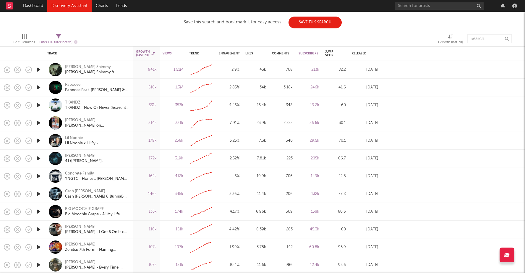
click at [40, 157] on icon "button" at bounding box center [38, 158] width 6 height 7
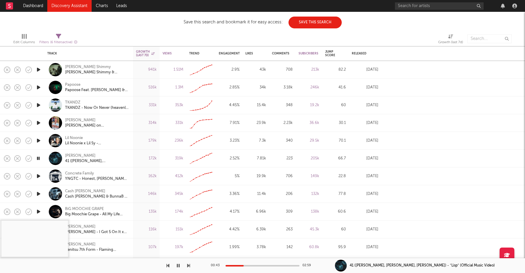
click at [40, 176] on icon "button" at bounding box center [38, 175] width 6 height 7
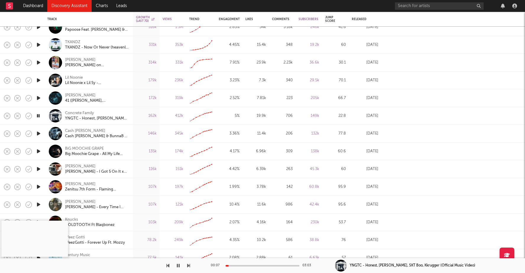
click at [39, 116] on icon "button" at bounding box center [38, 115] width 6 height 7
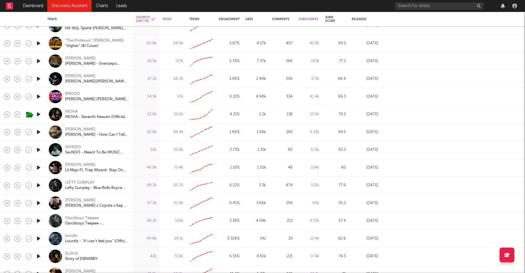
click at [40, 112] on icon "button" at bounding box center [38, 114] width 6 height 7
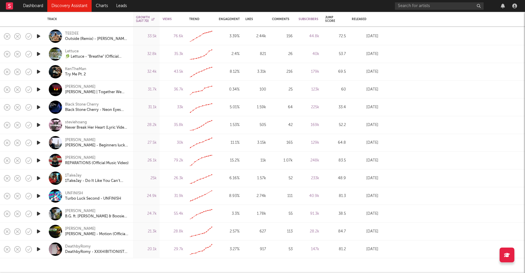
click at [38, 249] on icon "button" at bounding box center [38, 249] width 6 height 7
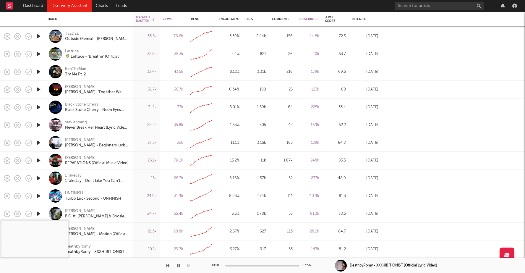
click at [236, 265] on div at bounding box center [263, 265] width 74 height 1
click at [244, 265] on div at bounding box center [263, 265] width 74 height 1
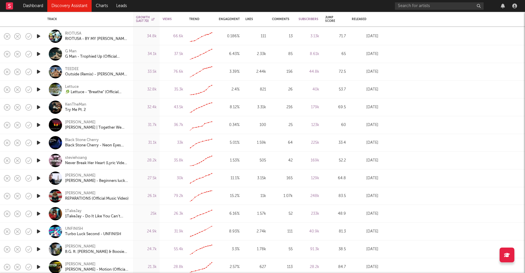
click at [37, 195] on icon "button" at bounding box center [38, 195] width 6 height 7
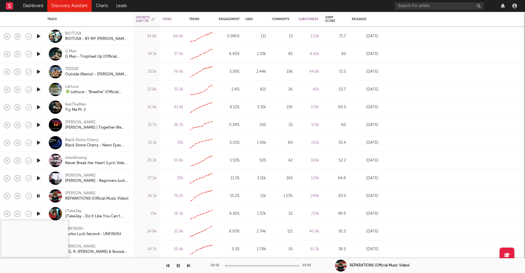
click at [39, 195] on icon "button" at bounding box center [38, 195] width 6 height 7
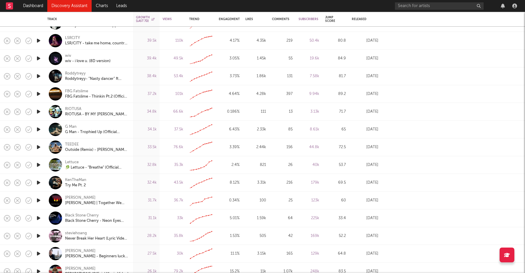
click at [39, 147] on icon "button" at bounding box center [38, 146] width 6 height 7
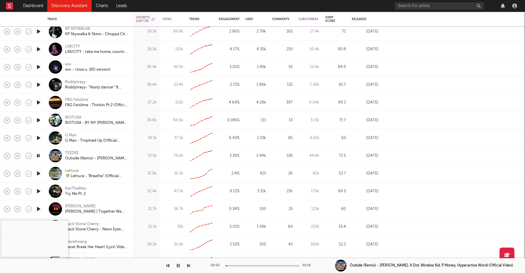
click at [237, 265] on div at bounding box center [263, 265] width 74 height 1
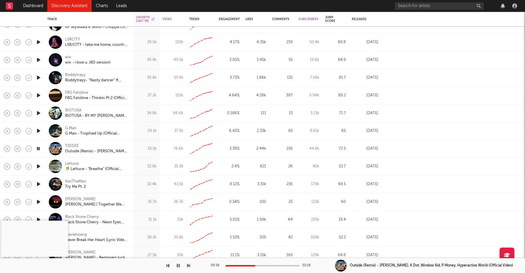
click at [38, 200] on icon "button" at bounding box center [38, 201] width 6 height 7
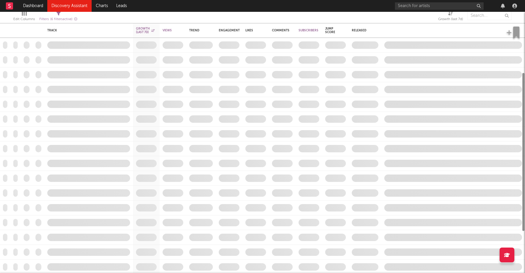
click at [68, 5] on link "Discovery Assistant" at bounding box center [69, 6] width 44 height 12
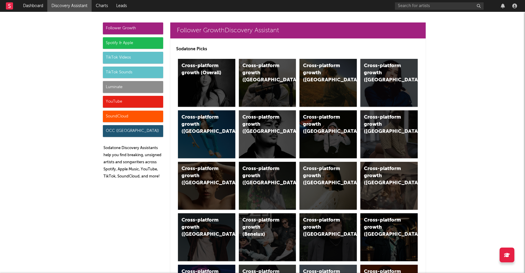
click at [153, 104] on div "YouTube" at bounding box center [133, 102] width 60 height 12
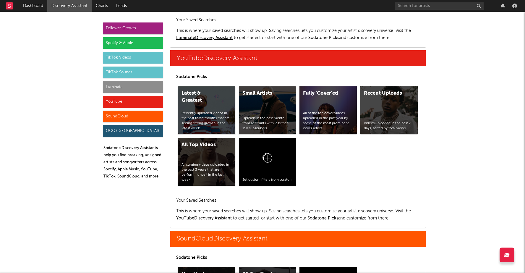
scroll to position [3311, 0]
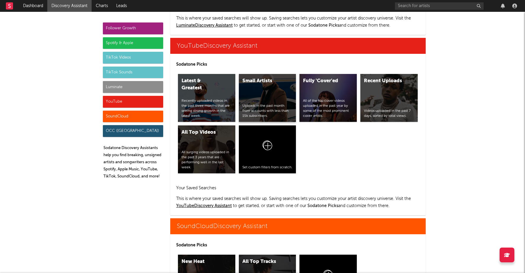
click at [261, 74] on div "Small Artists Uploads in the past month from accounts with less than 15k subscr…" at bounding box center [267, 98] width 57 height 48
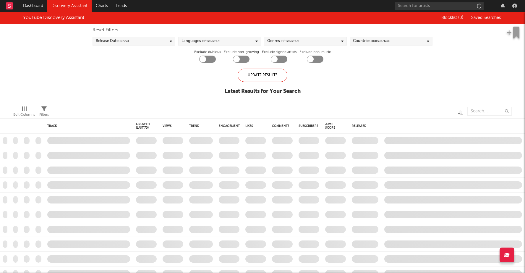
checkbox input "true"
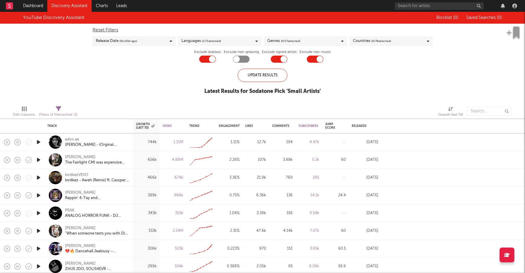
click at [40, 143] on icon "button" at bounding box center [38, 141] width 6 height 7
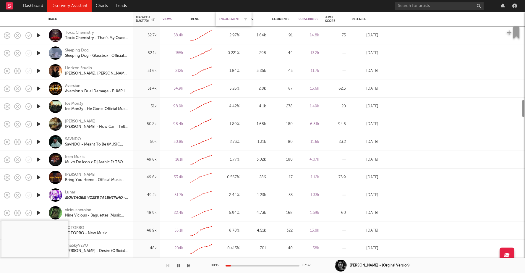
click at [227, 20] on div "Engagement" at bounding box center [229, 19] width 21 height 4
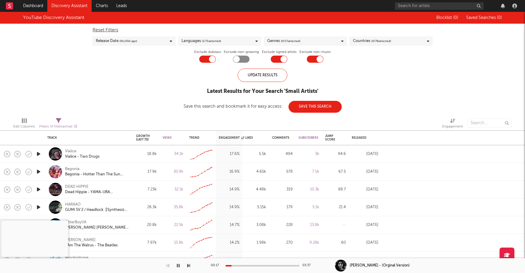
click at [39, 153] on icon "button" at bounding box center [38, 153] width 6 height 7
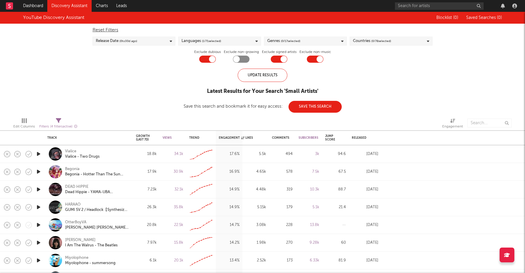
click at [39, 169] on icon "button" at bounding box center [38, 171] width 6 height 7
click at [38, 188] on icon "button" at bounding box center [38, 189] width 6 height 7
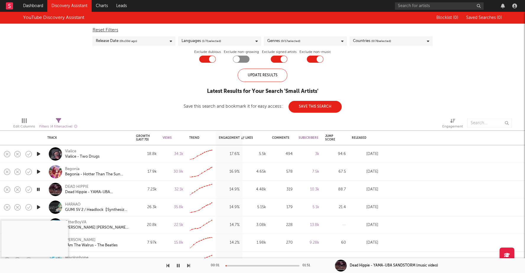
click at [234, 265] on div at bounding box center [263, 265] width 74 height 1
click at [243, 265] on div at bounding box center [263, 265] width 74 height 1
click at [250, 265] on div at bounding box center [263, 265] width 74 height 1
click at [253, 265] on div at bounding box center [263, 265] width 74 height 1
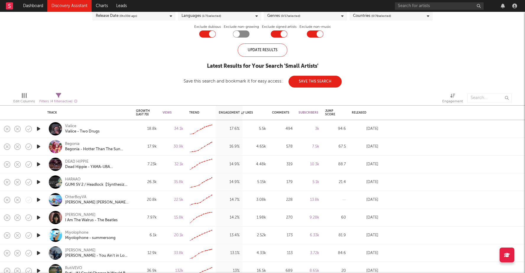
click at [38, 179] on icon "button" at bounding box center [38, 181] width 6 height 7
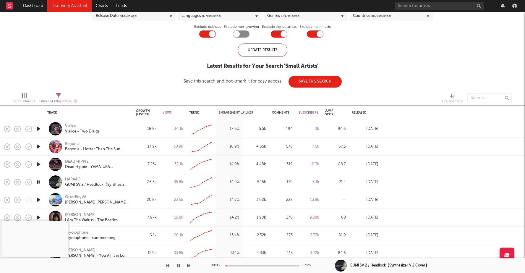
click at [236, 264] on div "00:03 03:25" at bounding box center [263, 265] width 104 height 15
click at [242, 266] on div at bounding box center [263, 265] width 74 height 1
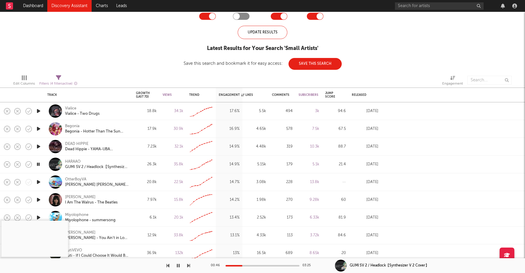
click at [39, 182] on icon "button" at bounding box center [38, 181] width 6 height 7
click at [40, 164] on icon "button" at bounding box center [38, 164] width 6 height 7
click at [235, 264] on div "00:01 03:25" at bounding box center [263, 265] width 104 height 15
click at [232, 265] on div at bounding box center [263, 265] width 74 height 1
click at [240, 265] on div at bounding box center [263, 265] width 74 height 1
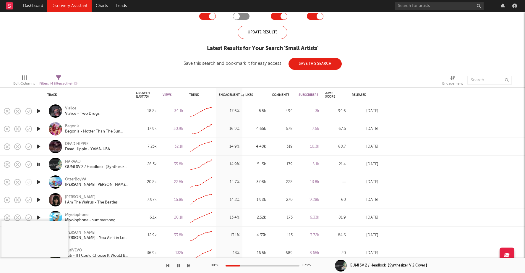
click at [245, 265] on div at bounding box center [263, 265] width 74 height 1
click at [39, 181] on icon "button" at bounding box center [38, 181] width 6 height 7
click at [38, 198] on icon "button" at bounding box center [38, 199] width 6 height 7
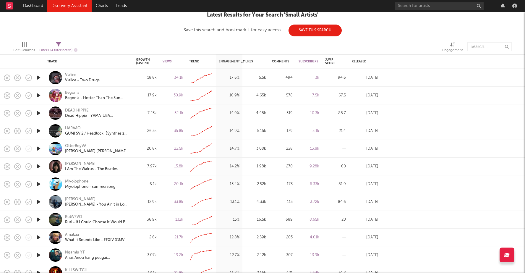
click at [37, 199] on icon "button" at bounding box center [38, 201] width 6 height 7
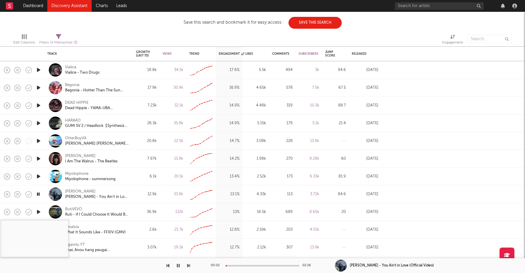
click at [238, 264] on div "00:02 02:26" at bounding box center [263, 265] width 104 height 15
click at [239, 265] on div at bounding box center [263, 265] width 74 height 1
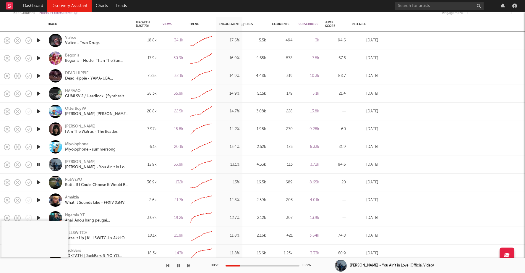
click at [37, 181] on icon "button" at bounding box center [38, 182] width 6 height 7
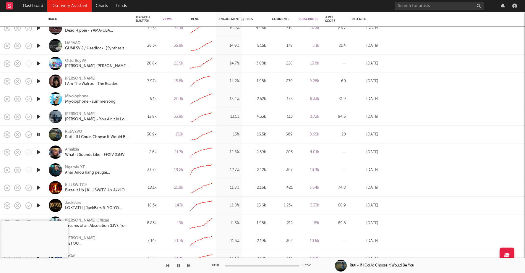
click at [242, 266] on div at bounding box center [263, 265] width 74 height 1
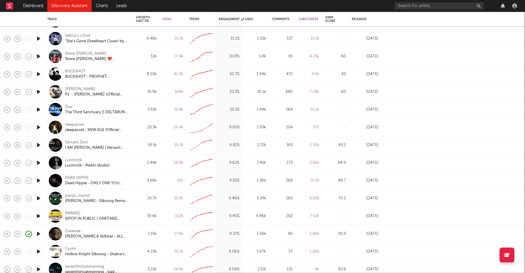
click at [37, 235] on icon "button" at bounding box center [38, 233] width 6 height 7
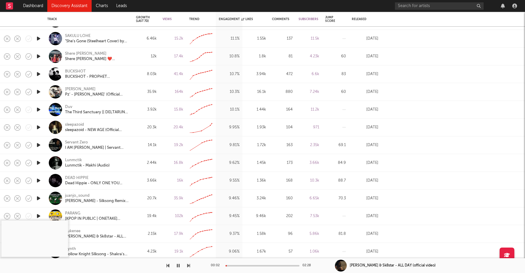
click at [237, 264] on div "00:02 02:28" at bounding box center [263, 265] width 104 height 15
click at [237, 264] on div "00:03 02:28" at bounding box center [263, 265] width 104 height 15
click at [238, 264] on div "00:03 02:28" at bounding box center [263, 265] width 104 height 15
click at [241, 265] on div at bounding box center [263, 265] width 74 height 1
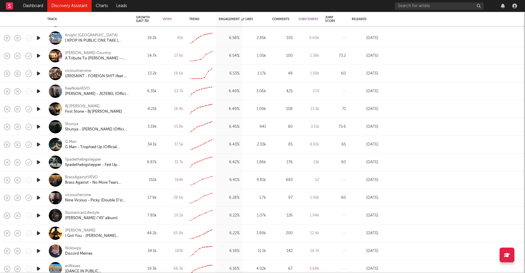
click at [39, 197] on icon "button" at bounding box center [38, 197] width 6 height 7
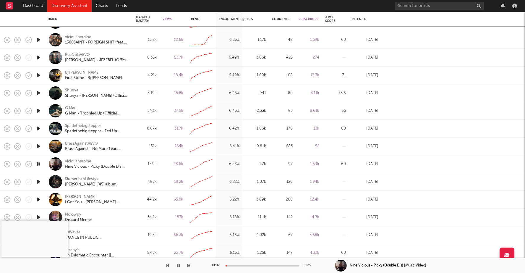
click at [40, 164] on icon "button" at bounding box center [38, 163] width 6 height 7
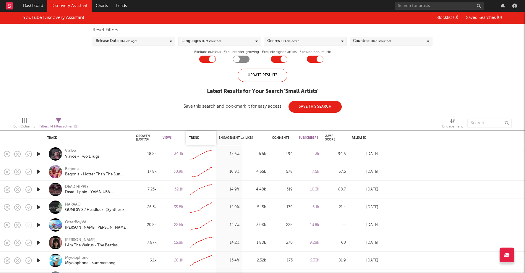
click at [198, 135] on div "Trend" at bounding box center [201, 138] width 24 height 12
click at [195, 138] on div "Trend" at bounding box center [199, 138] width 21 height 4
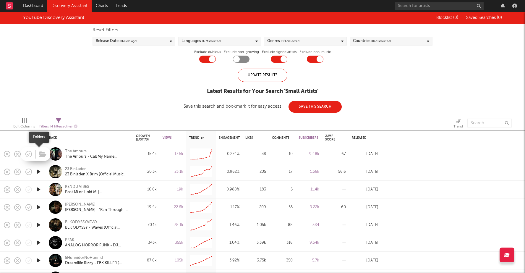
click at [37, 153] on span at bounding box center [42, 154] width 11 height 10
click at [40, 154] on icon "button" at bounding box center [38, 153] width 6 height 7
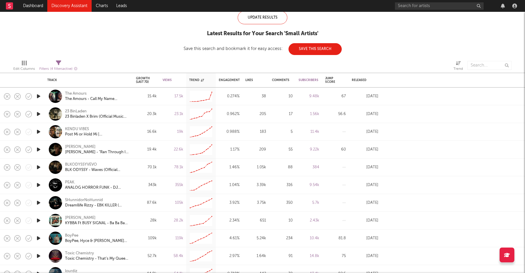
click at [39, 169] on icon "button" at bounding box center [38, 167] width 6 height 7
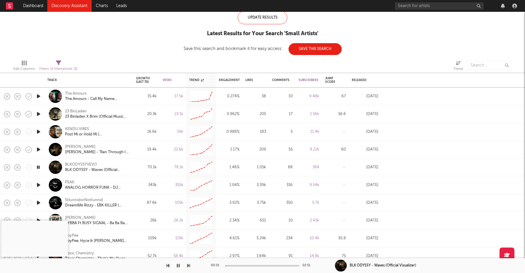
click at [241, 266] on div at bounding box center [263, 265] width 74 height 1
click at [248, 266] on div at bounding box center [263, 265] width 74 height 1
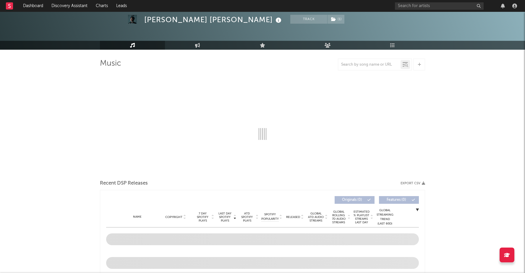
select select "6m"
